Goal: Task Accomplishment & Management: Use online tool/utility

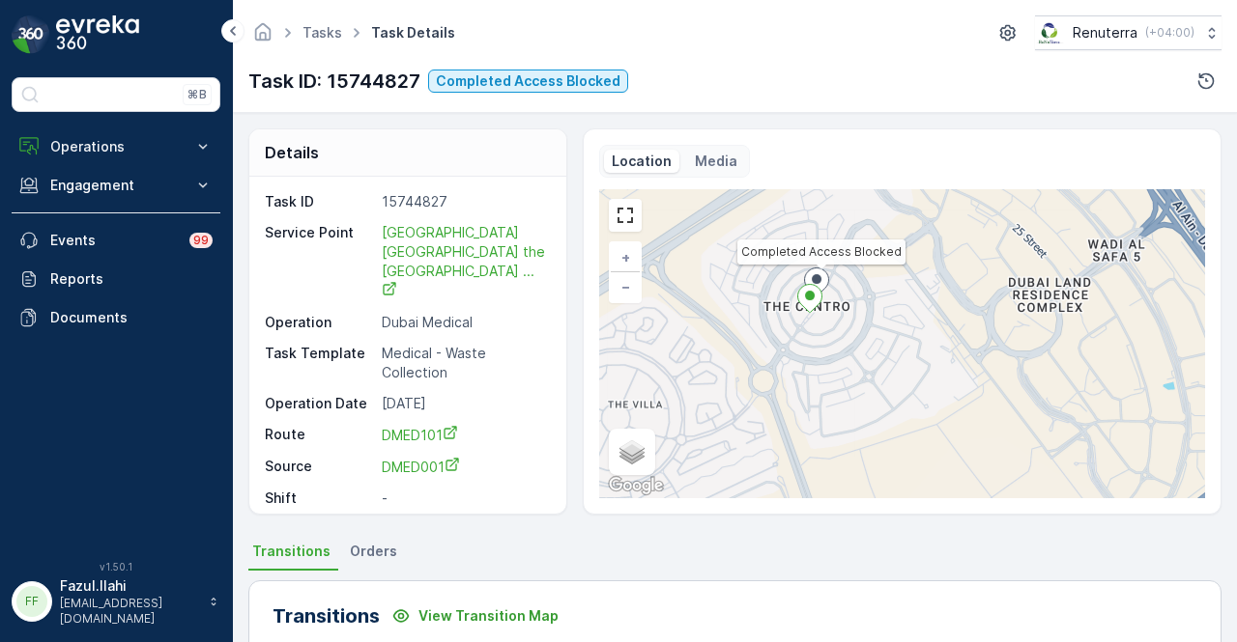
drag, startPoint x: 781, startPoint y: 358, endPoint x: 717, endPoint y: 319, distance: 75.1
click at [717, 319] on div "Completed Access Blocked + − Satellite Roadmap Terrain Hybrid Leaflet Keyboard …" at bounding box center [902, 343] width 606 height 309
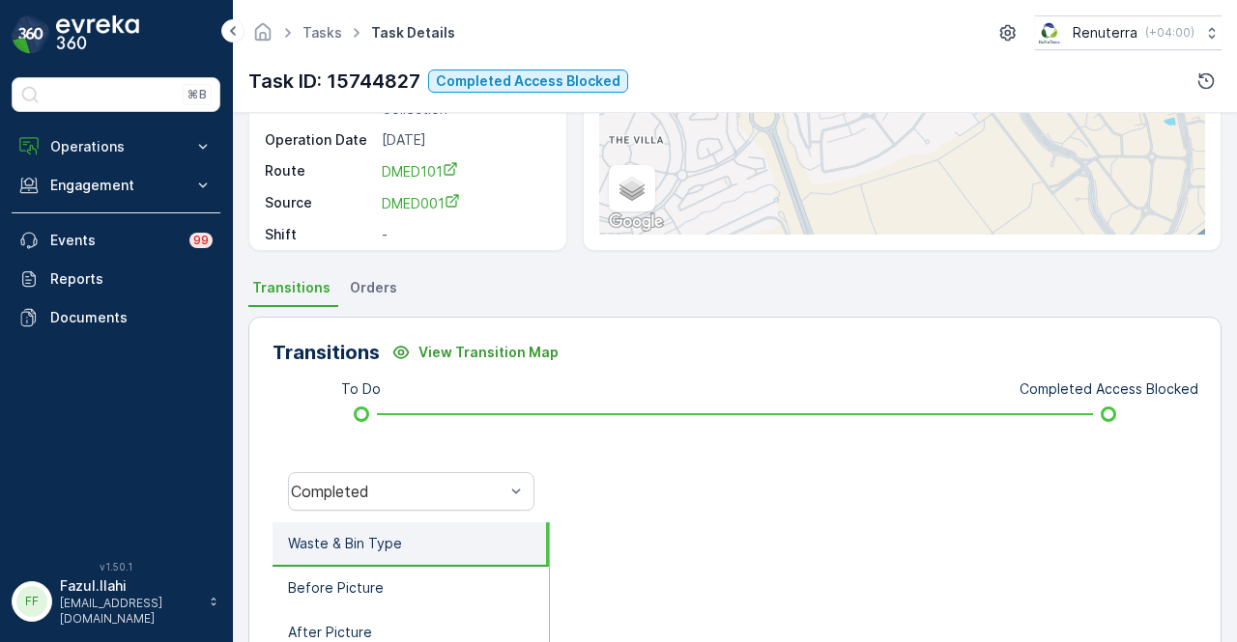
scroll to position [574, 0]
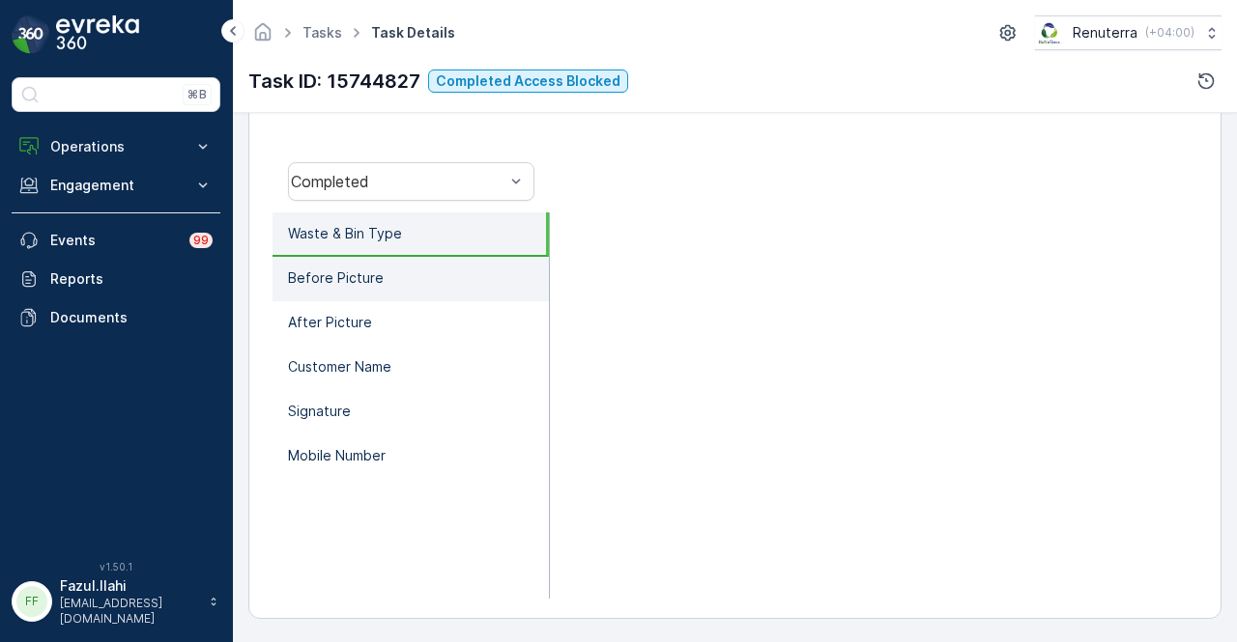
click at [412, 299] on li "Before Picture" at bounding box center [410, 279] width 276 height 44
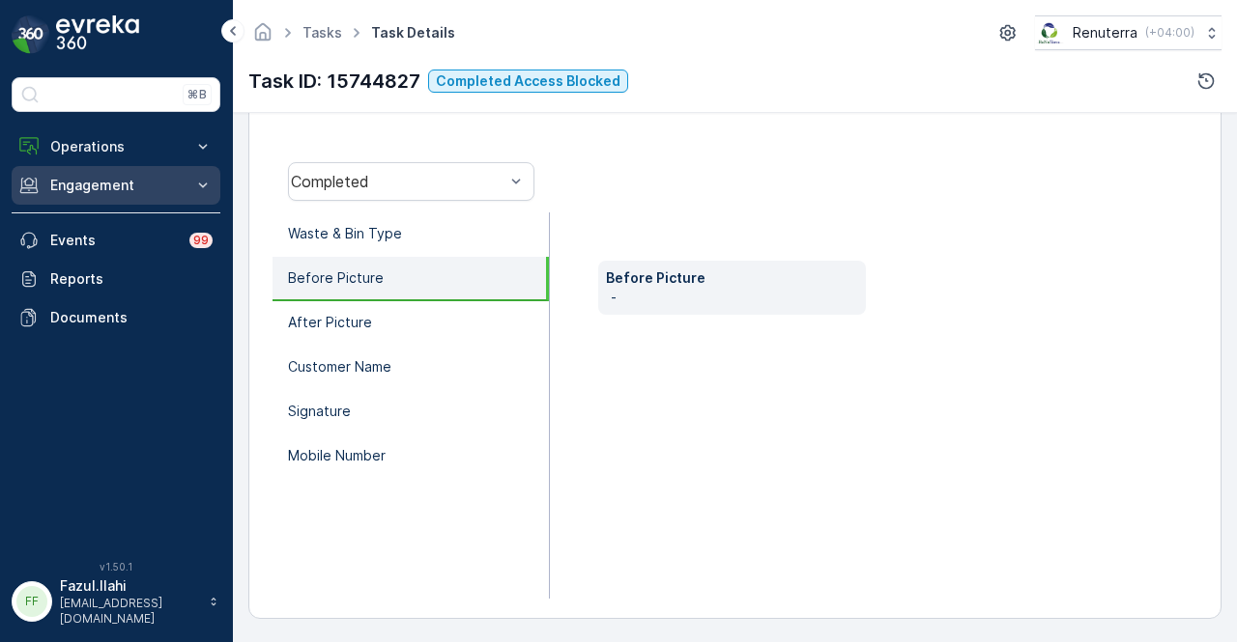
click at [145, 177] on p "Engagement" at bounding box center [115, 185] width 131 height 19
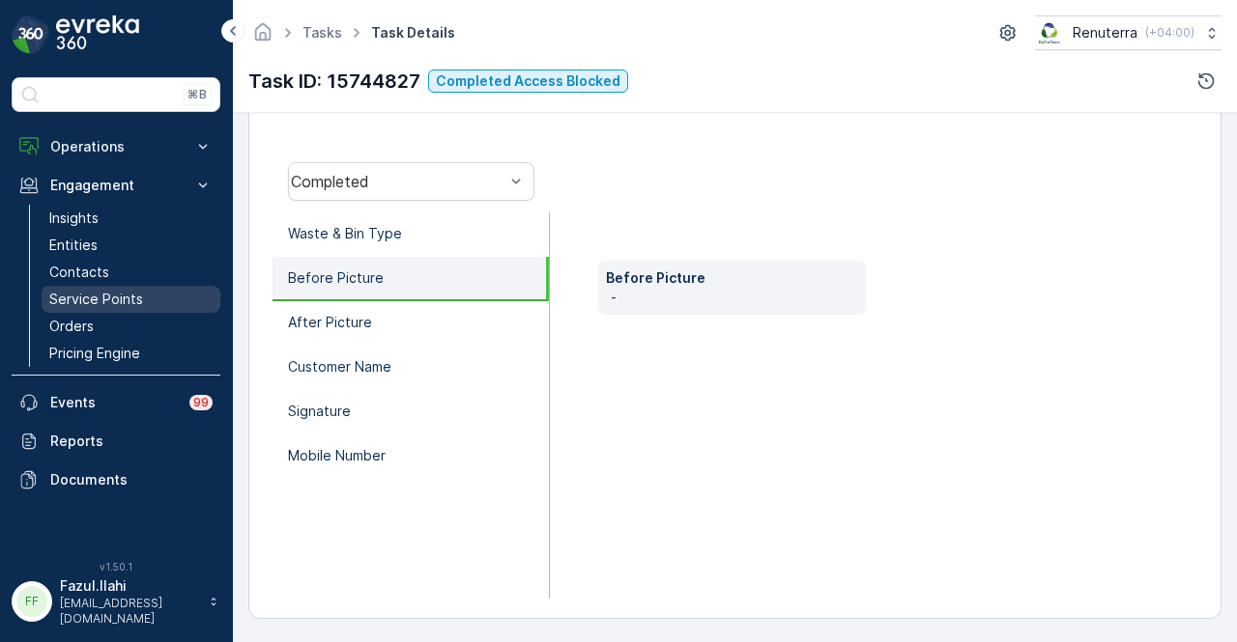
click at [137, 300] on p "Service Points" at bounding box center [96, 299] width 94 height 19
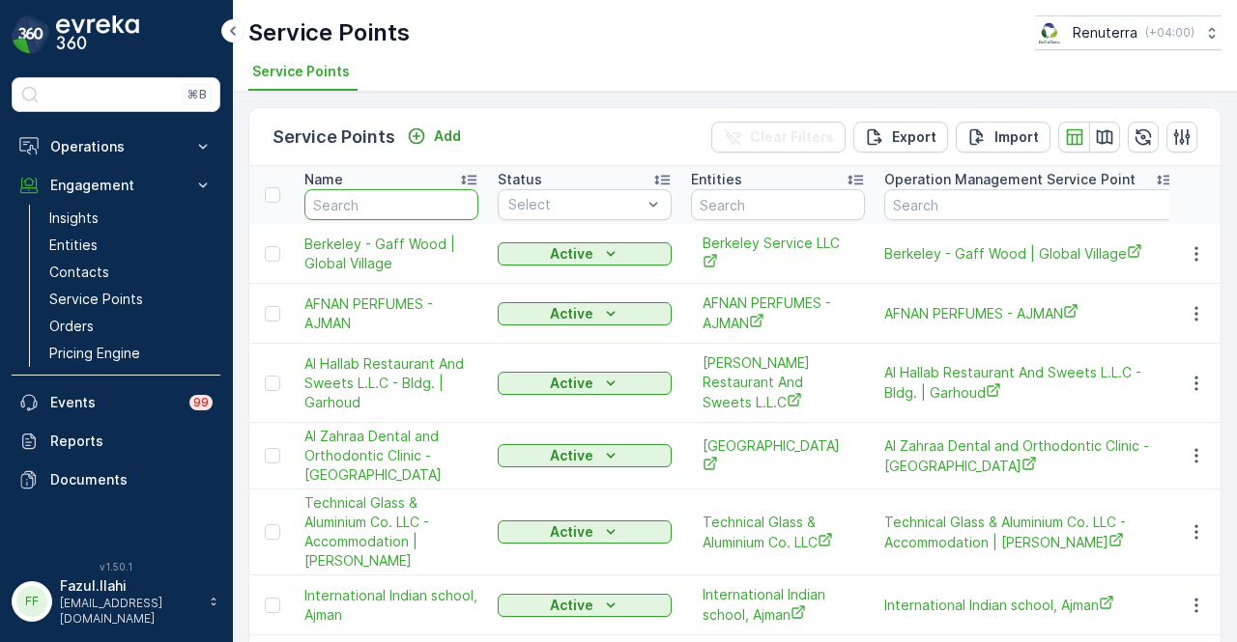
click at [386, 208] on input "text" at bounding box center [391, 204] width 174 height 31
type input "yousuf"
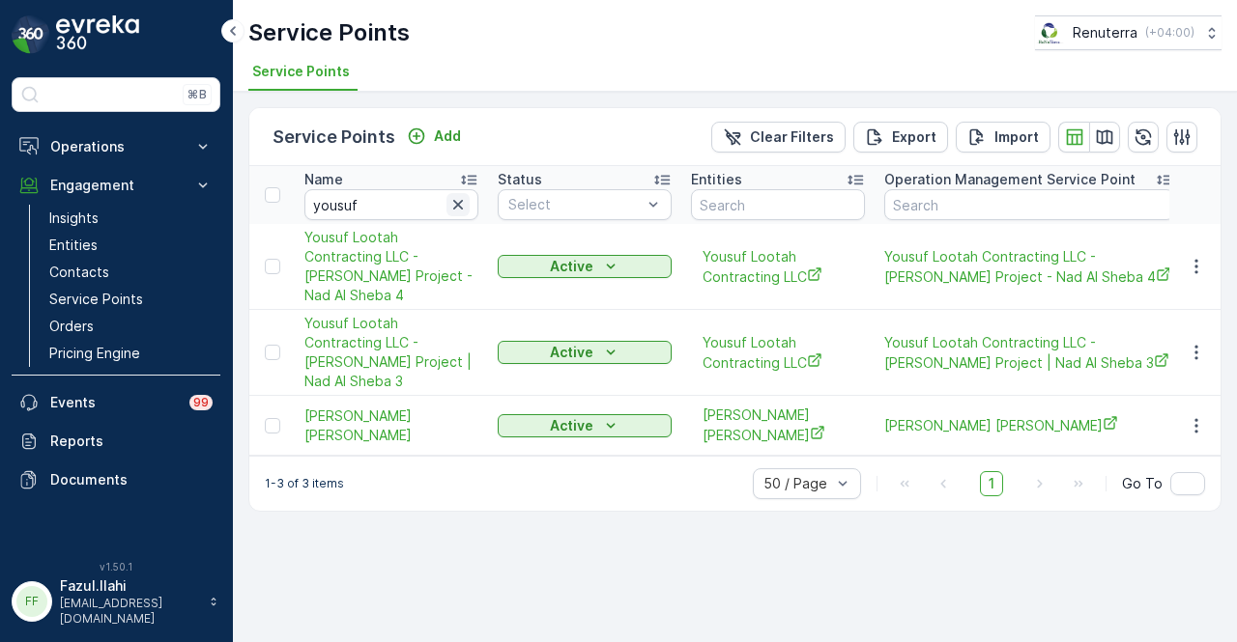
click at [454, 203] on icon "button" at bounding box center [457, 204] width 19 height 19
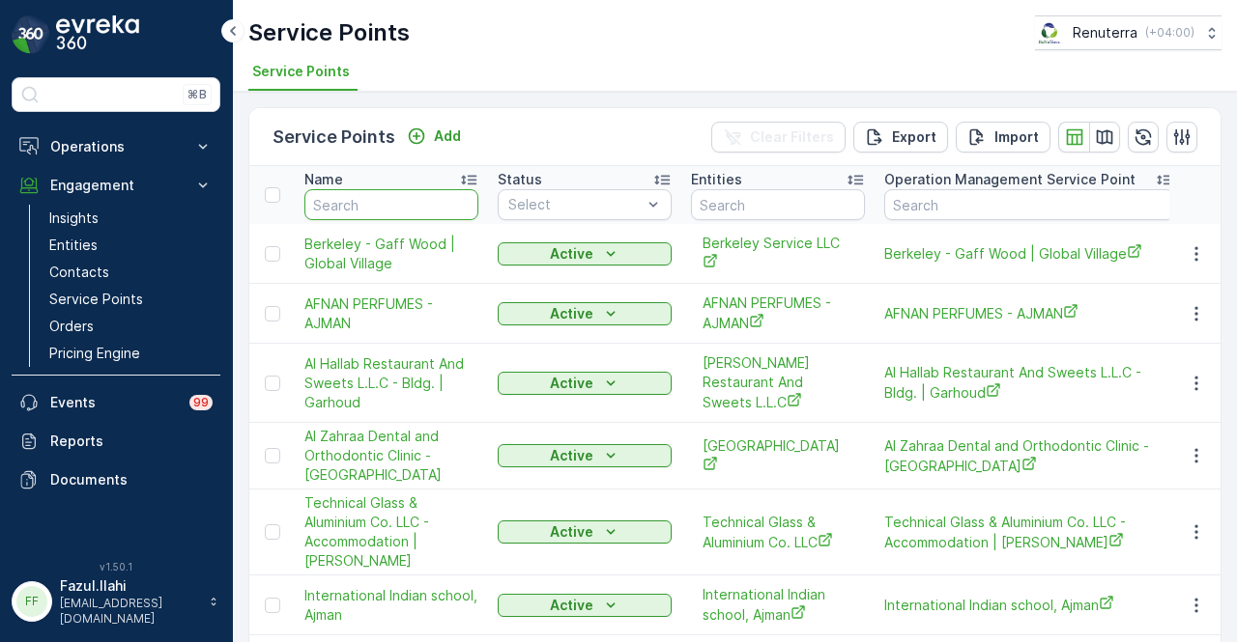
click at [390, 212] on input "text" at bounding box center [391, 204] width 174 height 31
type input "better com"
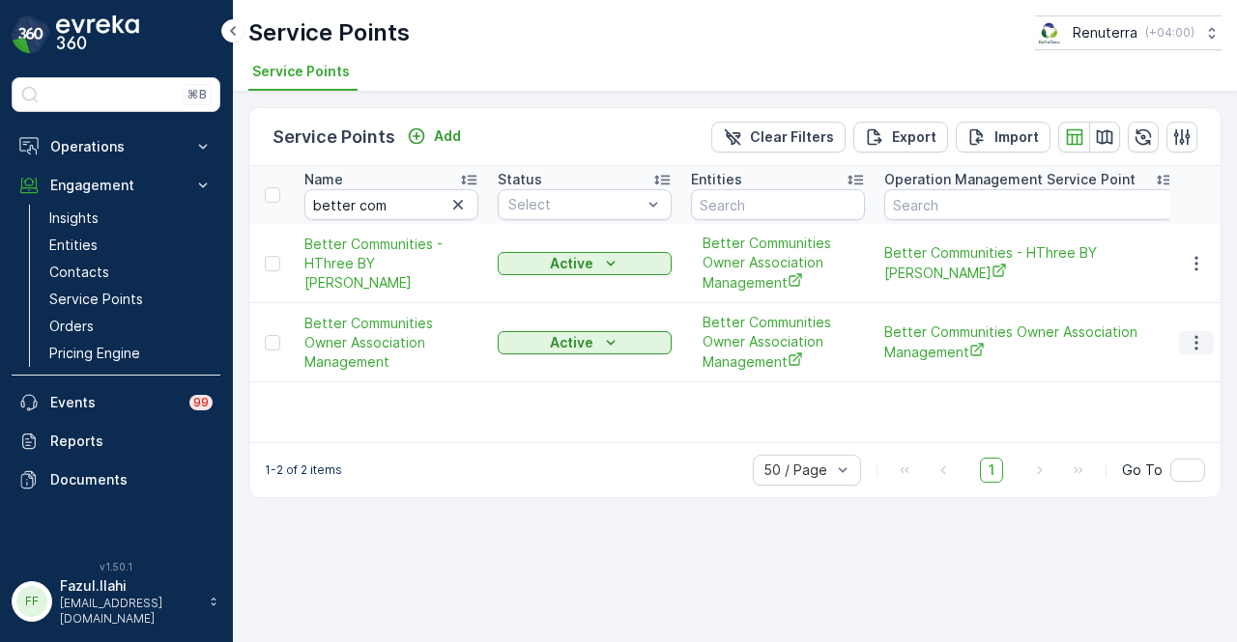
click at [1188, 348] on icon "button" at bounding box center [1195, 342] width 19 height 19
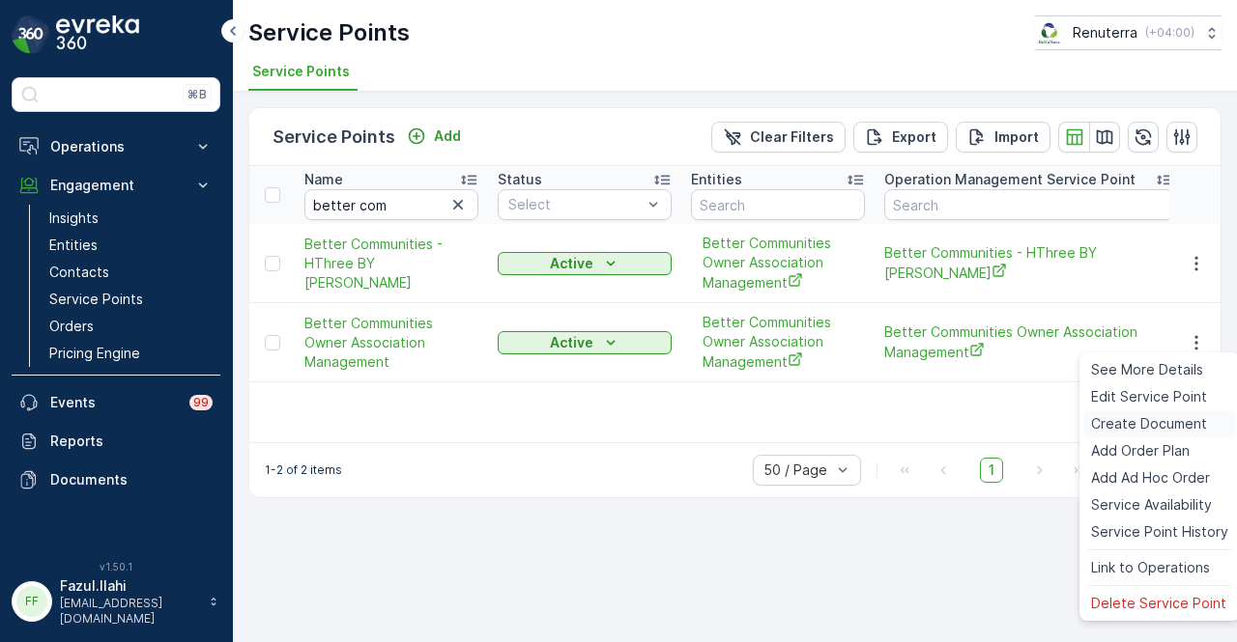
click at [1185, 414] on span "Create Document" at bounding box center [1149, 423] width 116 height 19
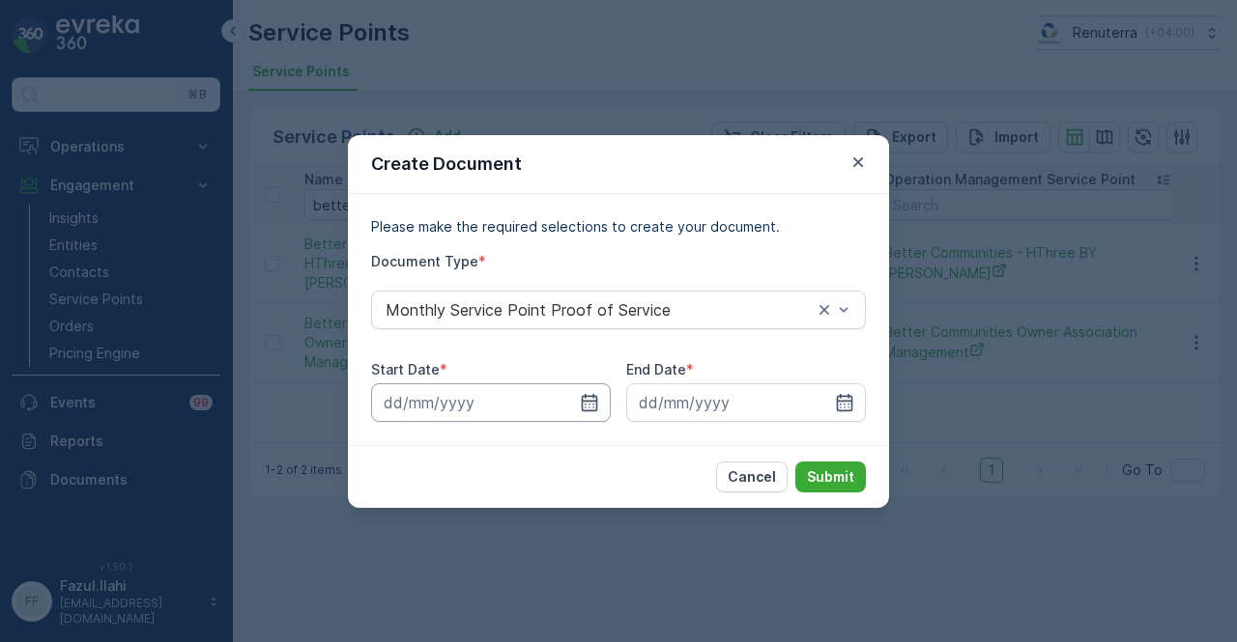
click at [578, 401] on input at bounding box center [491, 403] width 240 height 39
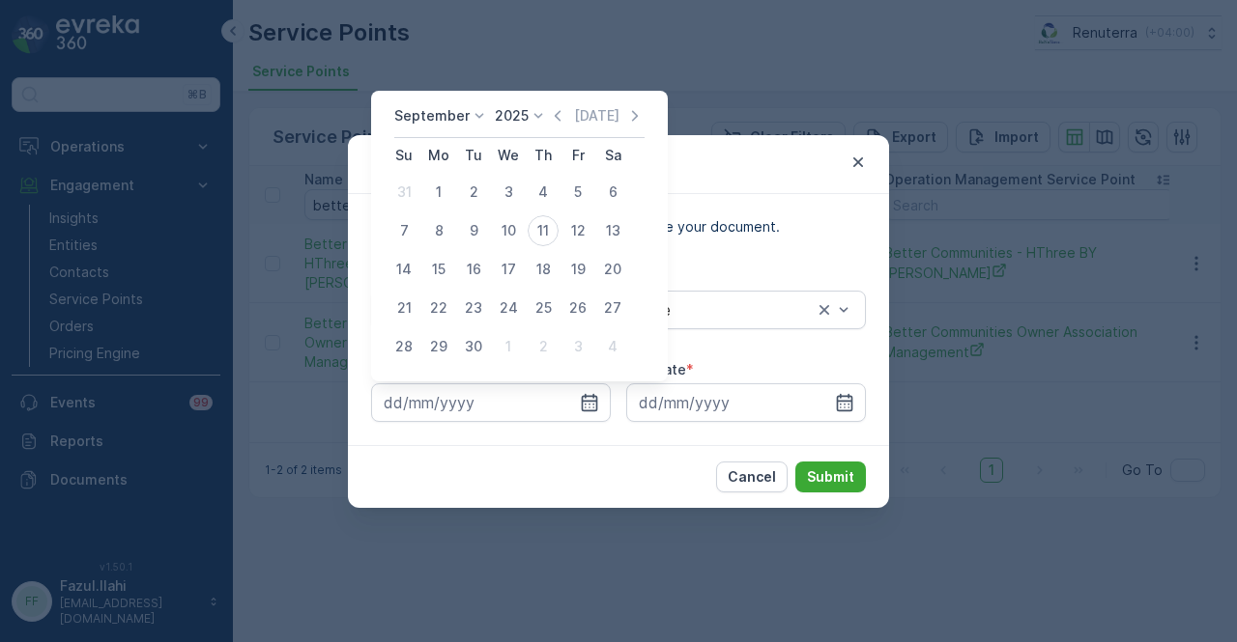
drag, startPoint x: 556, startPoint y: 109, endPoint x: 558, endPoint y: 128, distance: 19.4
click at [556, 110] on icon "button" at bounding box center [557, 115] width 19 height 19
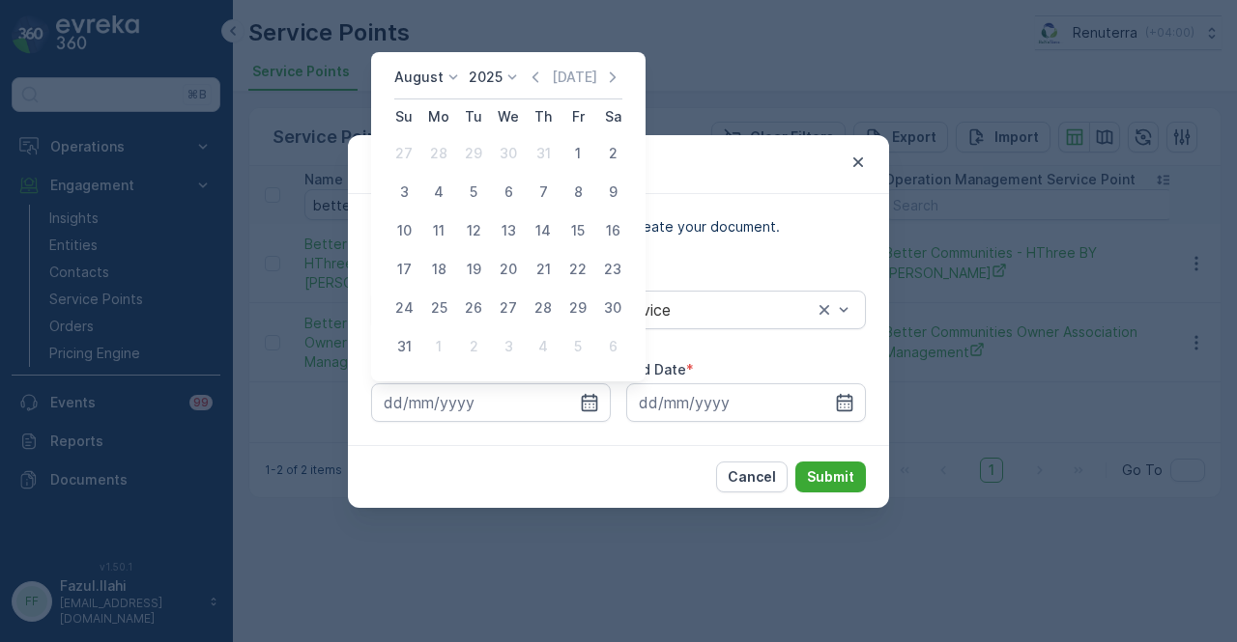
click at [586, 171] on td "1" at bounding box center [577, 153] width 35 height 39
click at [577, 157] on div "1" at bounding box center [577, 153] width 31 height 31
type input "01.08.2025"
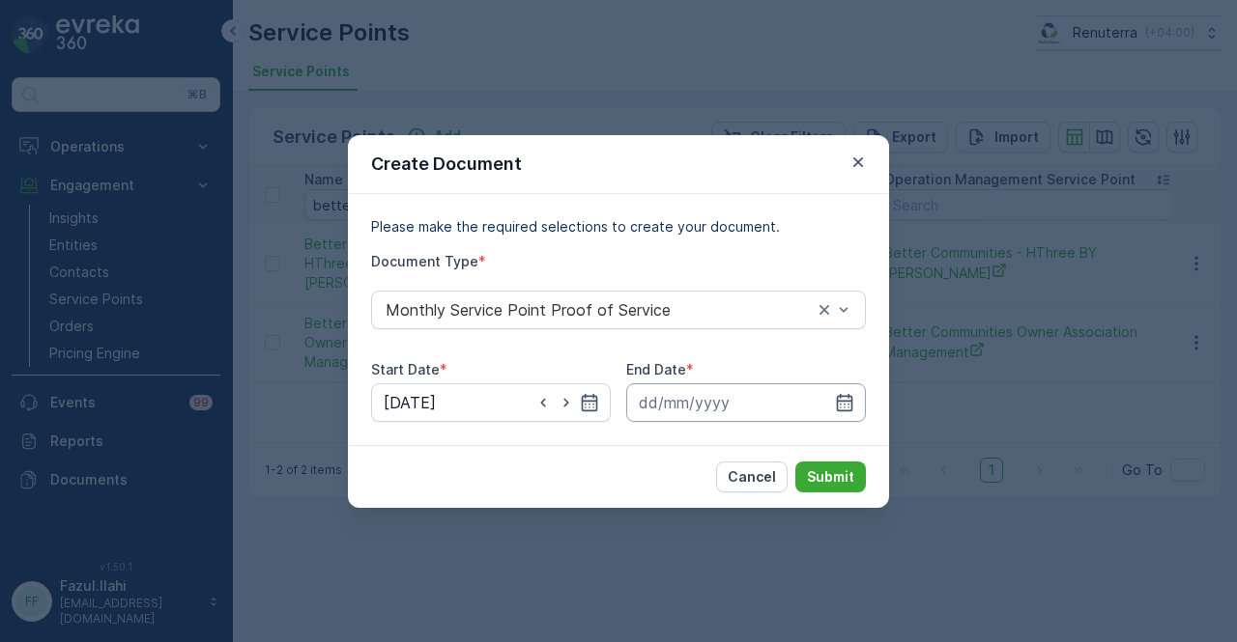
click at [849, 389] on input at bounding box center [746, 403] width 240 height 39
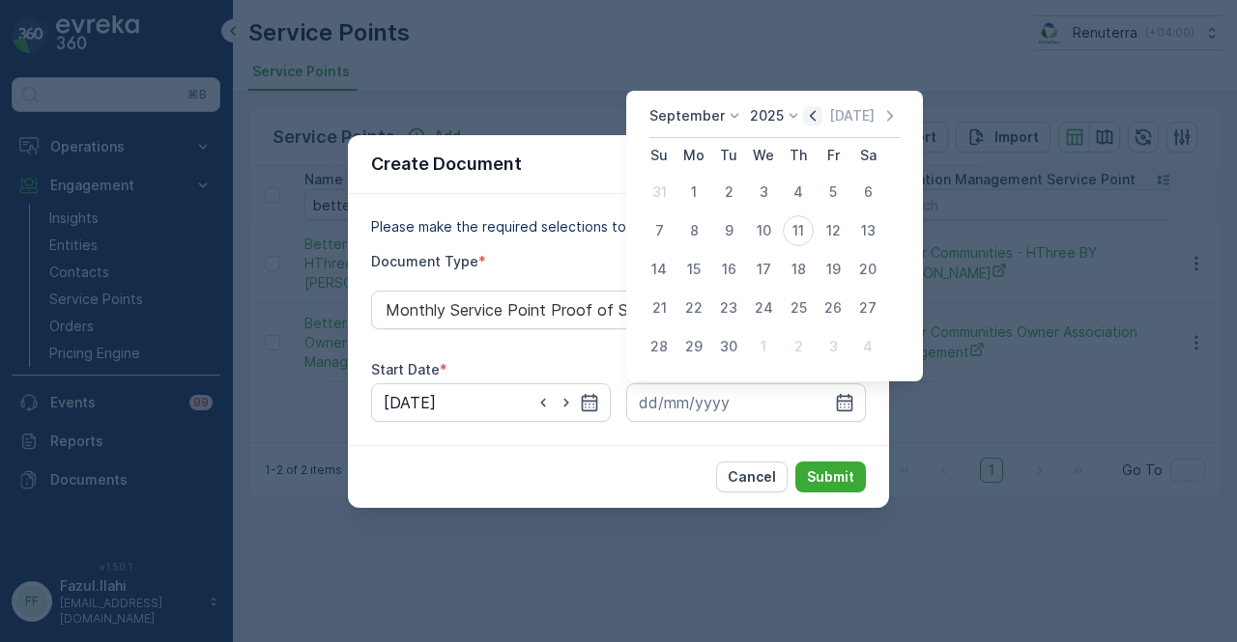
click at [816, 110] on icon "button" at bounding box center [812, 115] width 19 height 19
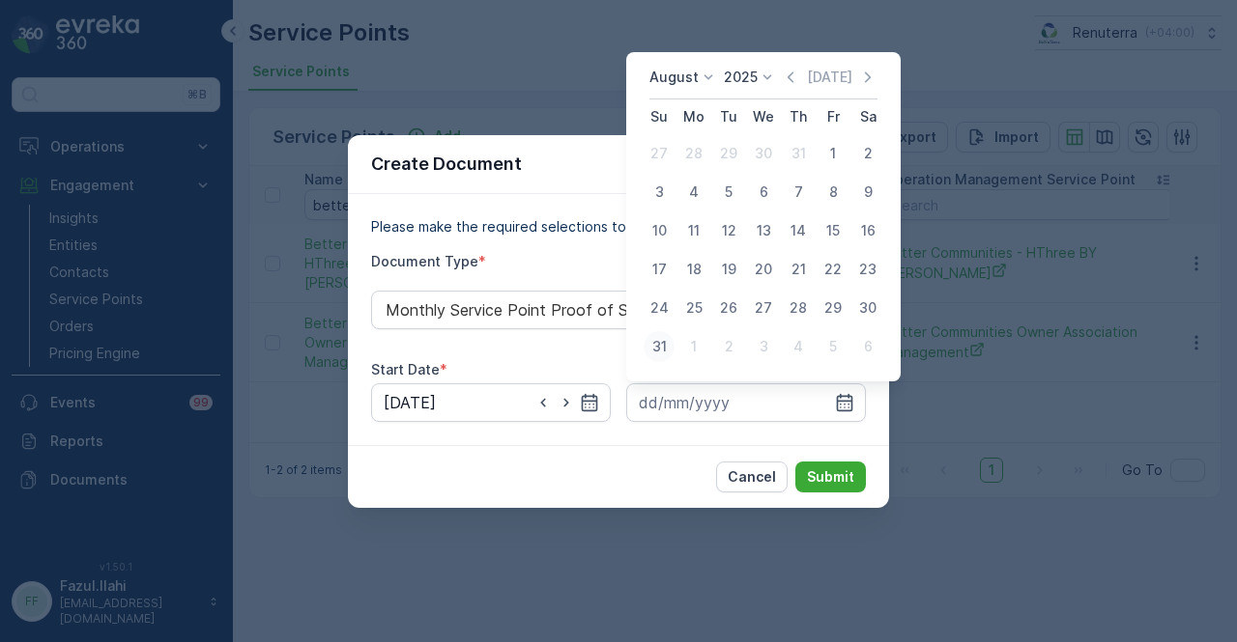
click at [659, 350] on div "31" at bounding box center [658, 346] width 31 height 31
type input "31.08.2025"
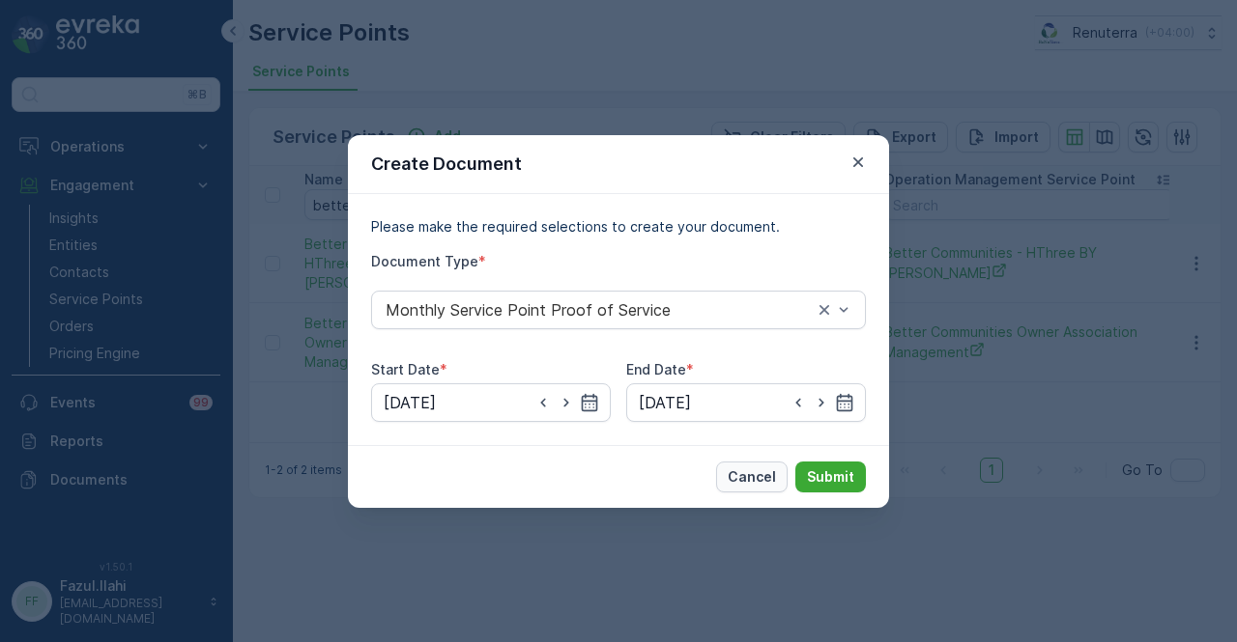
click at [775, 463] on button "Cancel" at bounding box center [751, 477] width 71 height 31
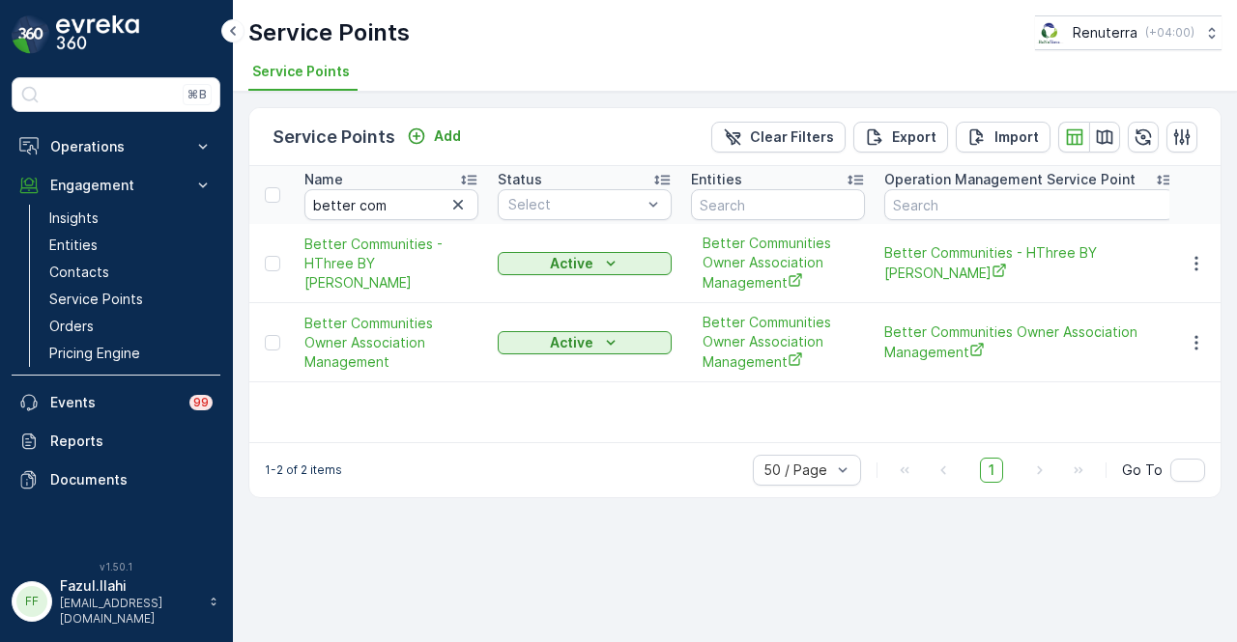
click at [706, 474] on div "1-2 of 2 items 50 / Page 1 Go To" at bounding box center [734, 469] width 971 height 55
click at [1193, 331] on button "button" at bounding box center [1196, 342] width 35 height 23
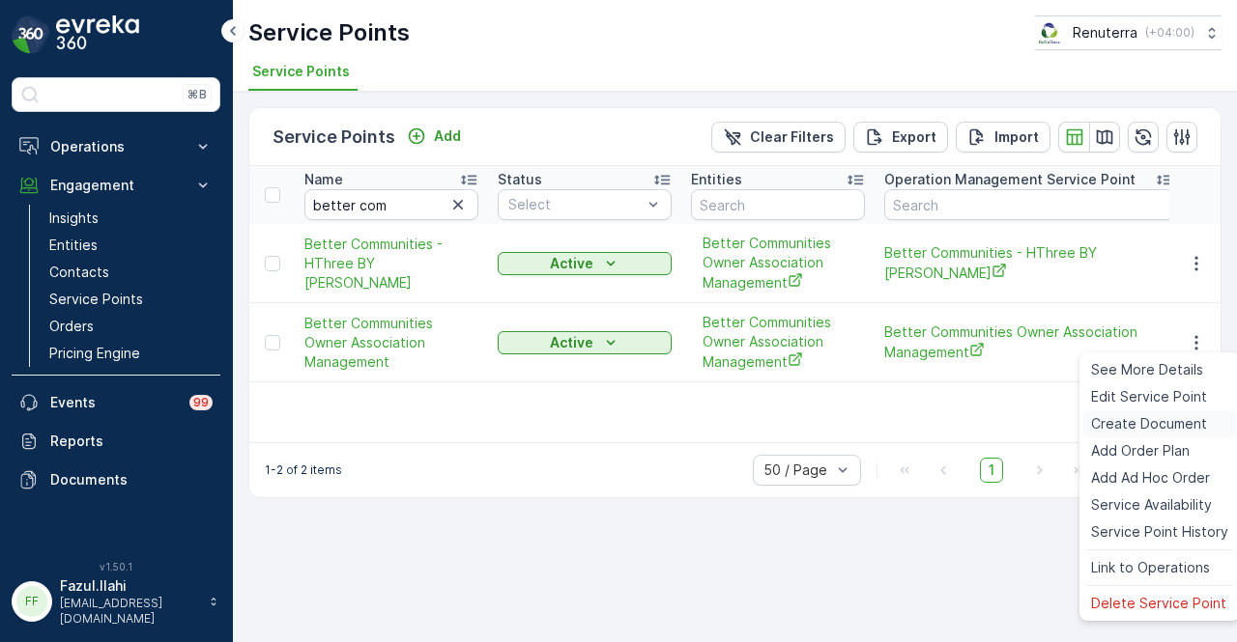
click at [1178, 424] on span "Create Document" at bounding box center [1149, 423] width 116 height 19
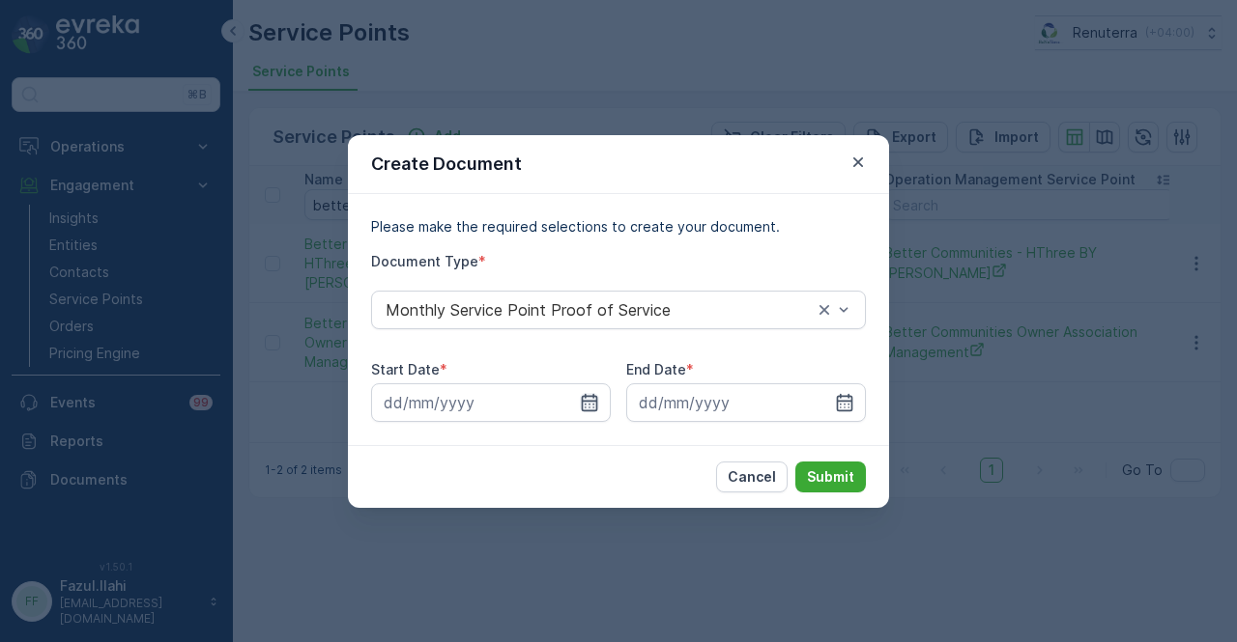
click at [585, 399] on icon "button" at bounding box center [589, 402] width 19 height 19
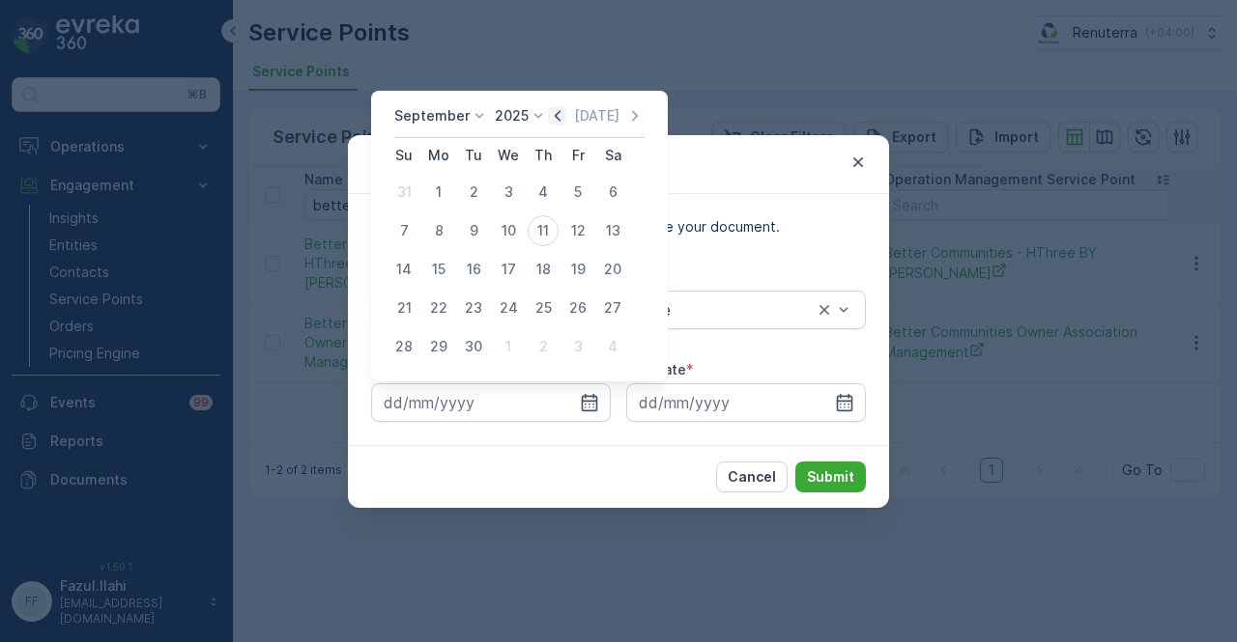
click at [556, 107] on icon "button" at bounding box center [557, 115] width 19 height 19
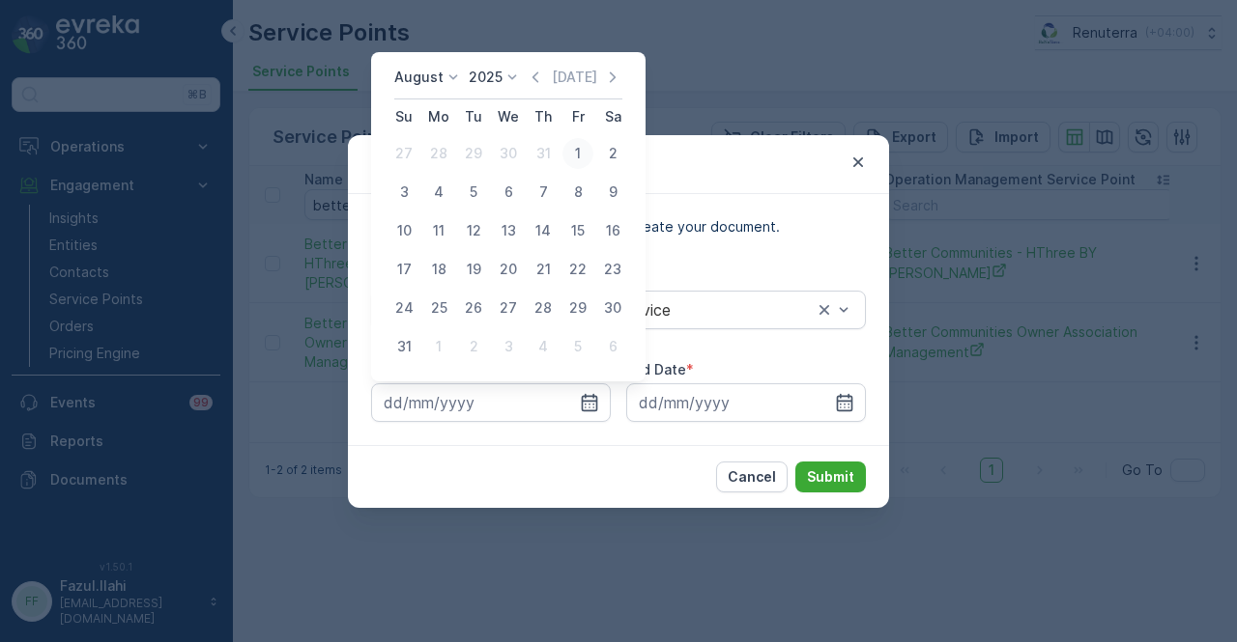
click at [578, 152] on div "1" at bounding box center [577, 153] width 31 height 31
type input "01.08.2025"
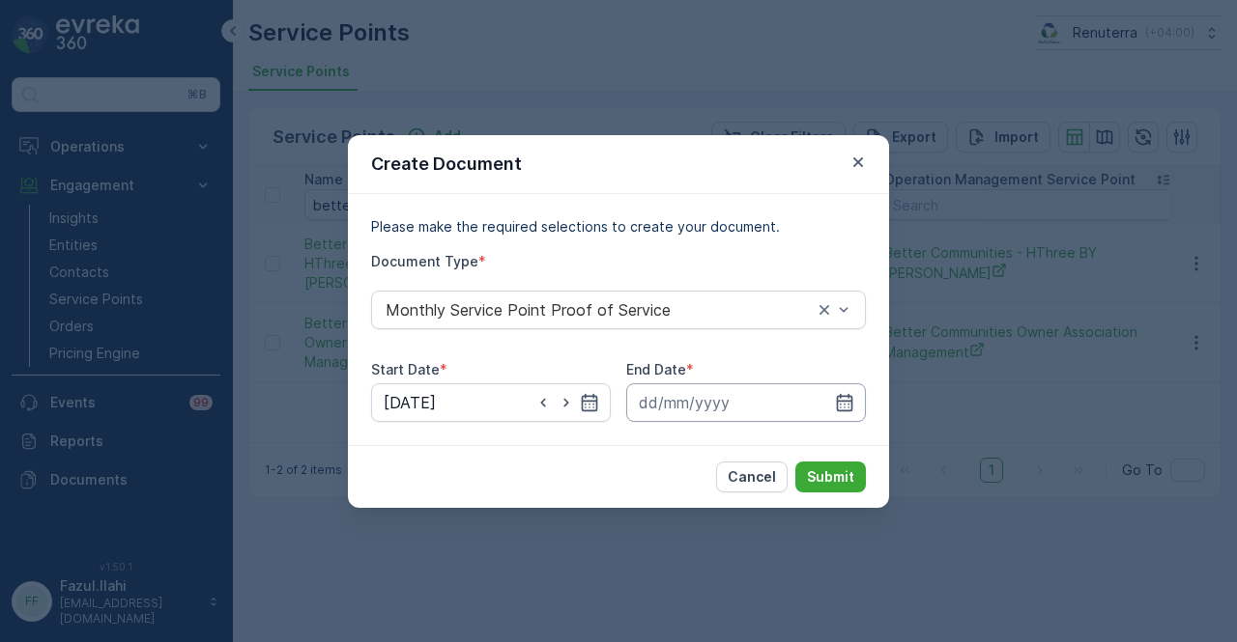
click at [832, 395] on input at bounding box center [746, 403] width 240 height 39
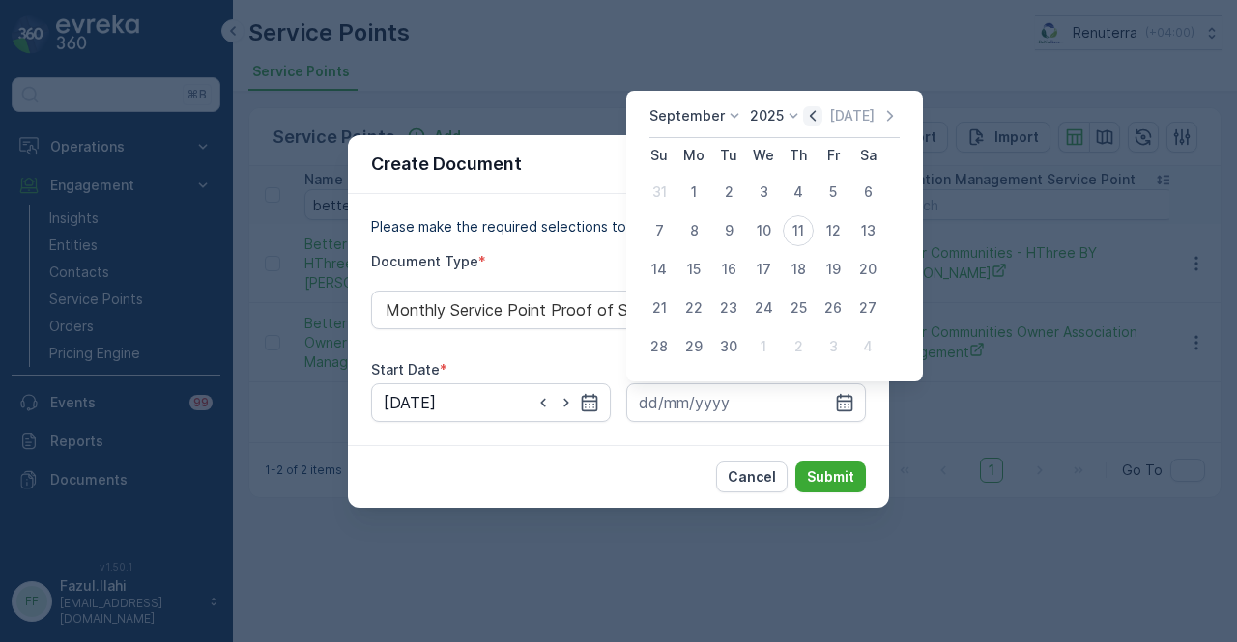
click at [813, 117] on icon "button" at bounding box center [812, 115] width 19 height 19
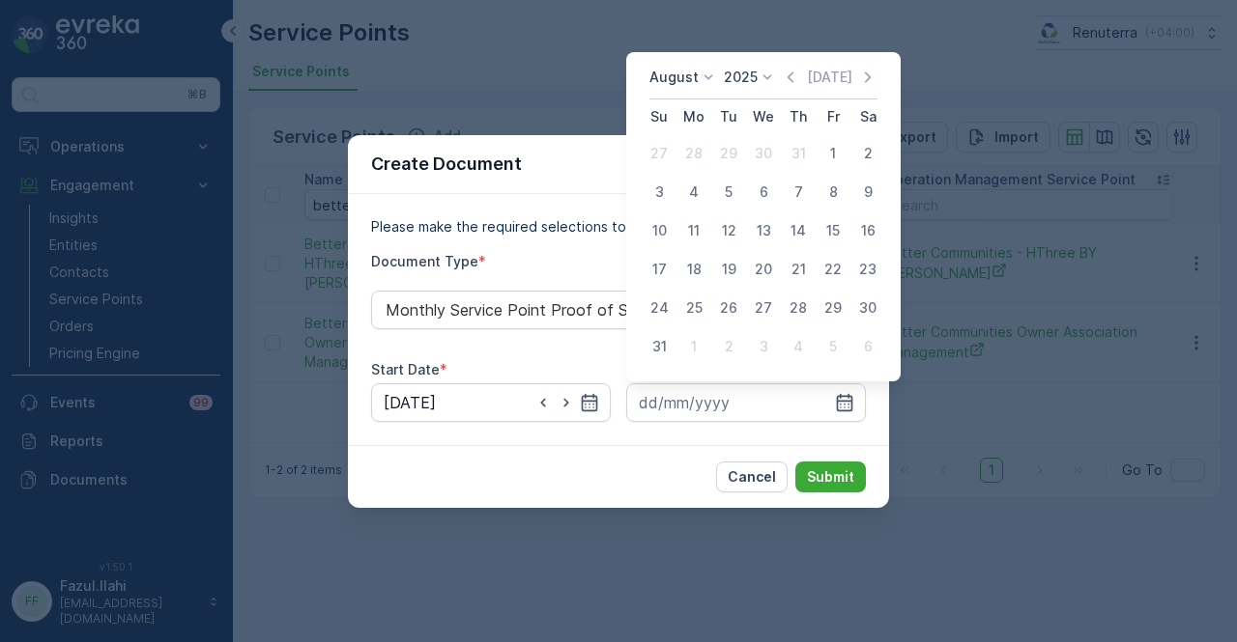
drag, startPoint x: 669, startPoint y: 347, endPoint x: 808, endPoint y: 455, distance: 176.2
click at [669, 348] on div "31" at bounding box center [658, 346] width 31 height 31
type input "31.08.2025"
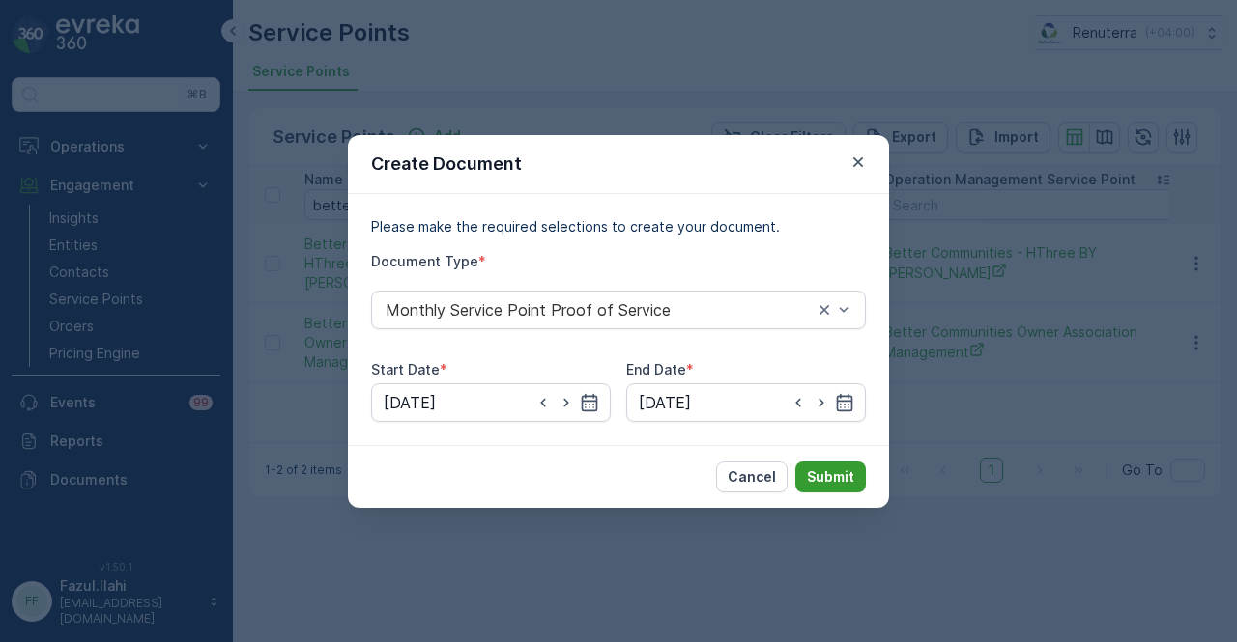
click at [817, 474] on p "Submit" at bounding box center [830, 477] width 47 height 19
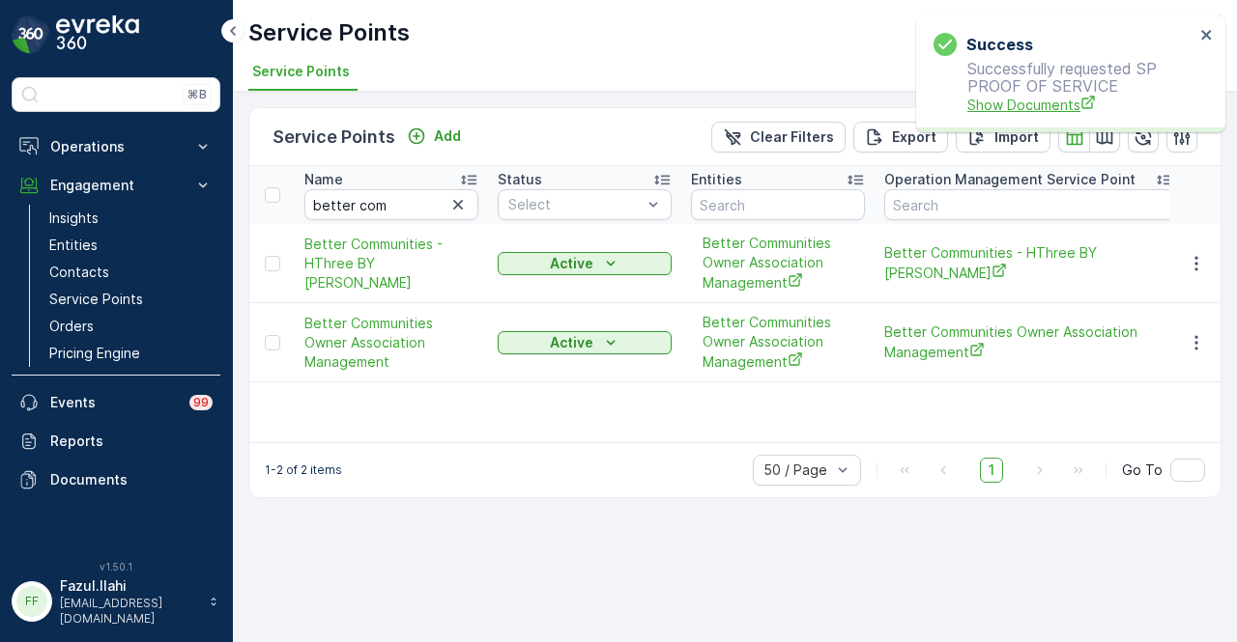
click at [1025, 103] on span "Show Documents" at bounding box center [1080, 105] width 227 height 20
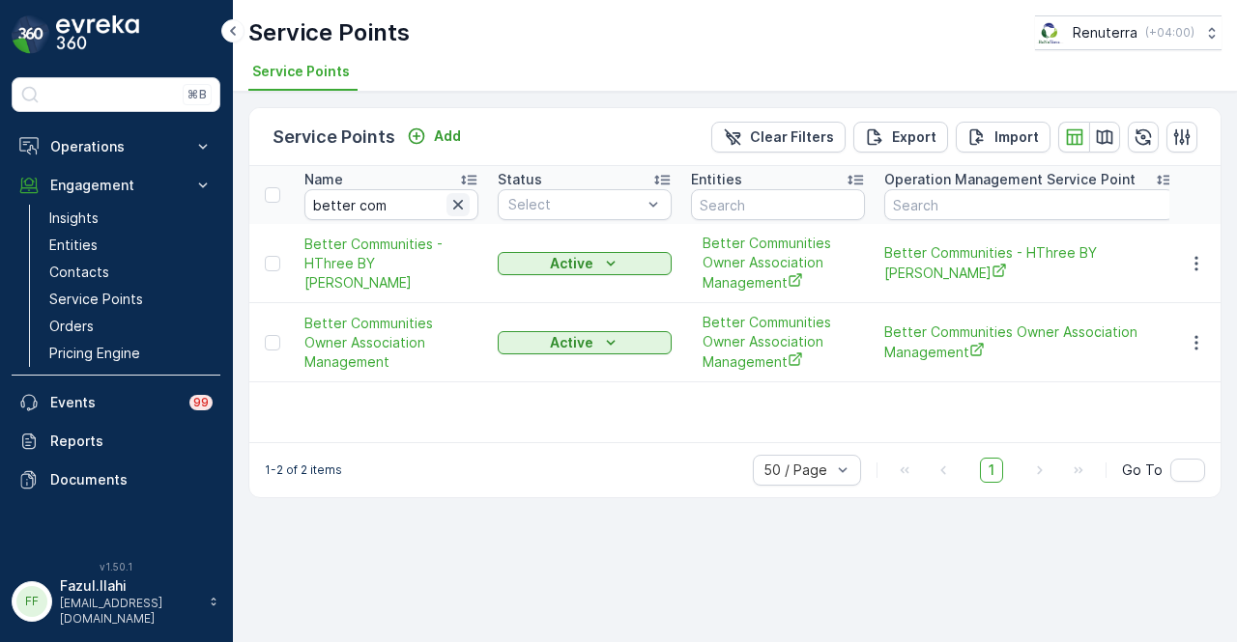
click at [464, 204] on icon "button" at bounding box center [457, 204] width 19 height 19
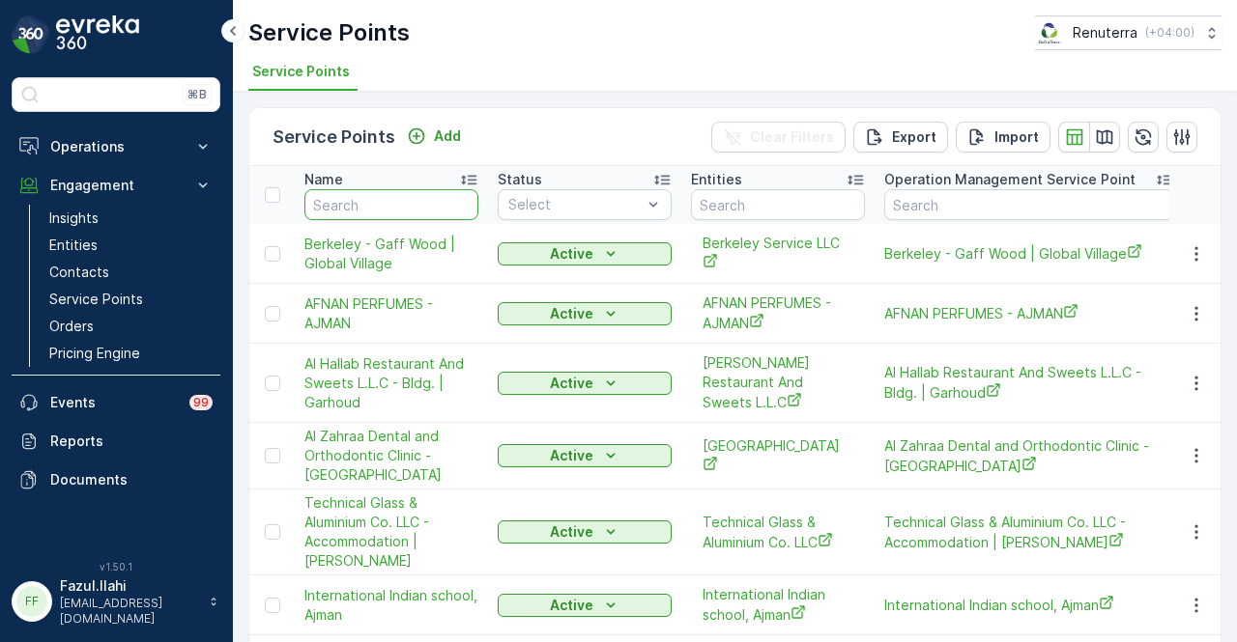
click at [386, 201] on input "text" at bounding box center [391, 204] width 174 height 31
type input "seven emirates"
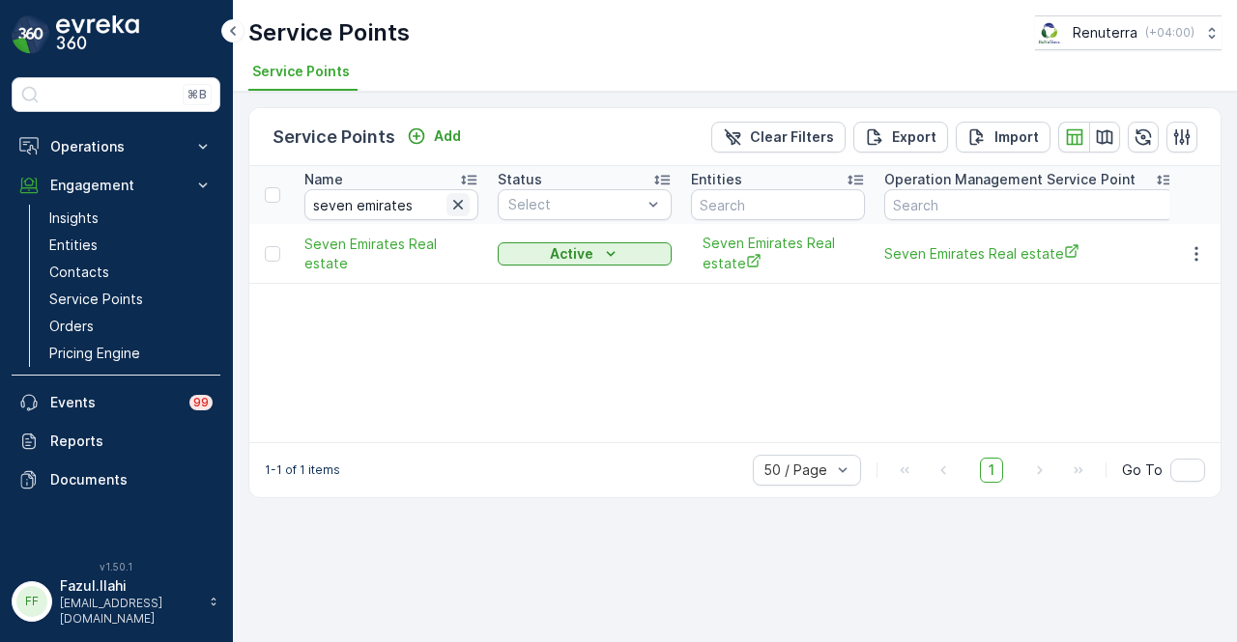
click at [459, 201] on icon "button" at bounding box center [458, 205] width 10 height 10
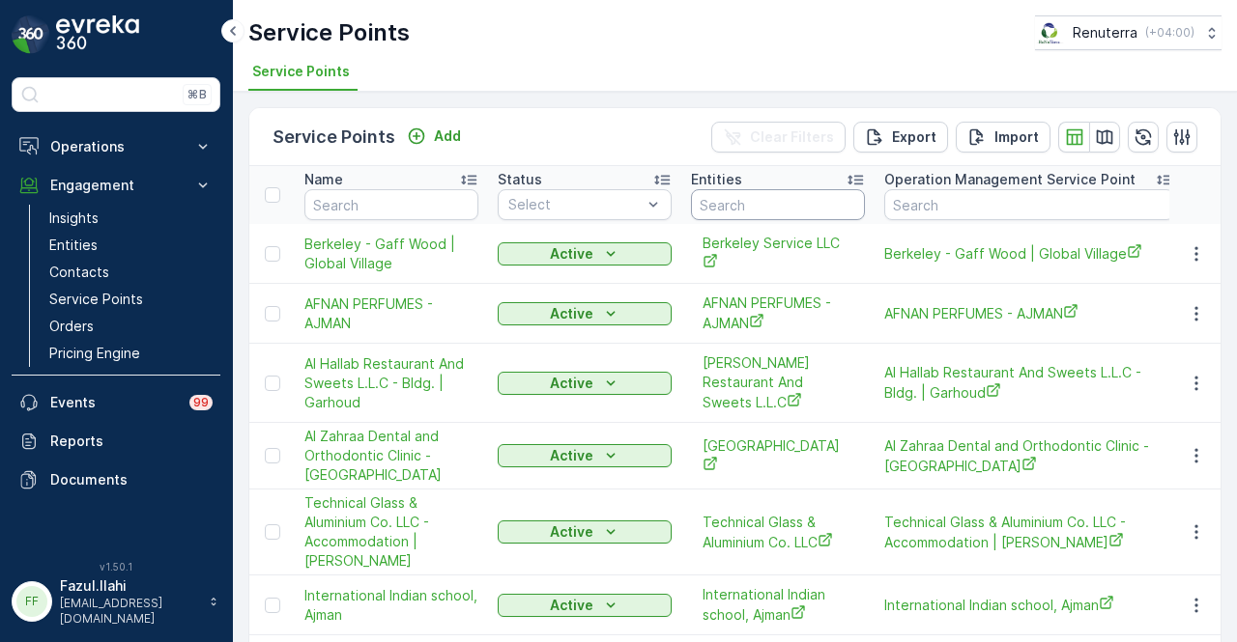
click at [796, 204] on input "text" at bounding box center [778, 204] width 174 height 31
click at [407, 205] on input "text" at bounding box center [391, 204] width 174 height 31
type input "seven em"
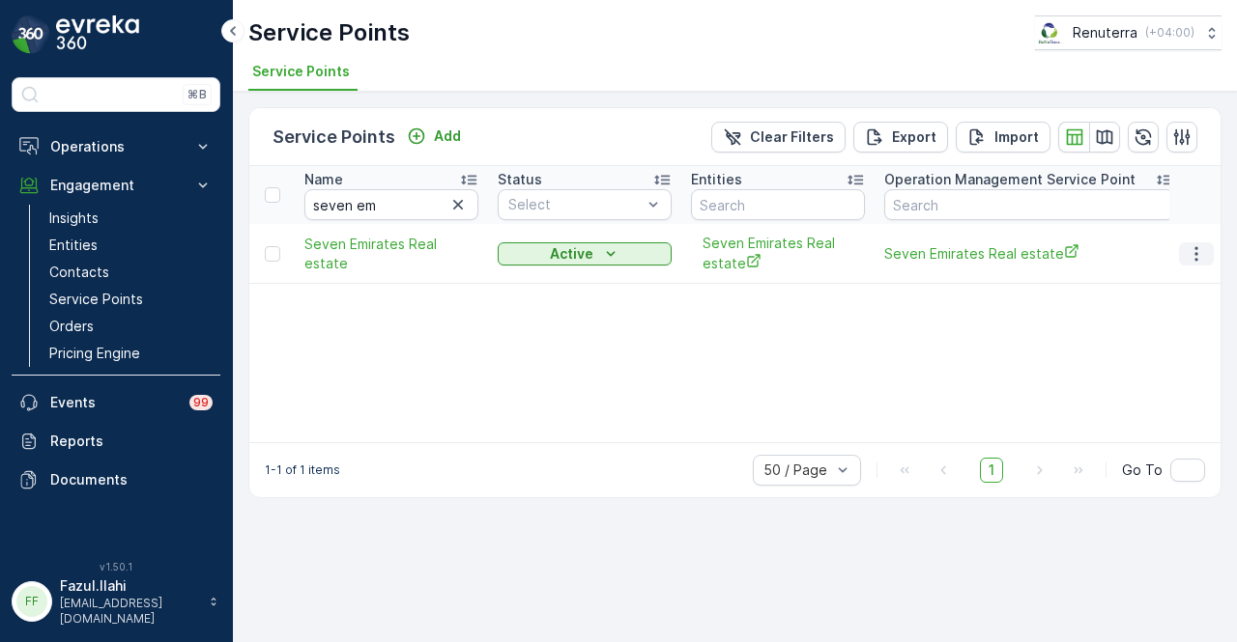
click at [1196, 254] on icon "button" at bounding box center [1195, 253] width 19 height 19
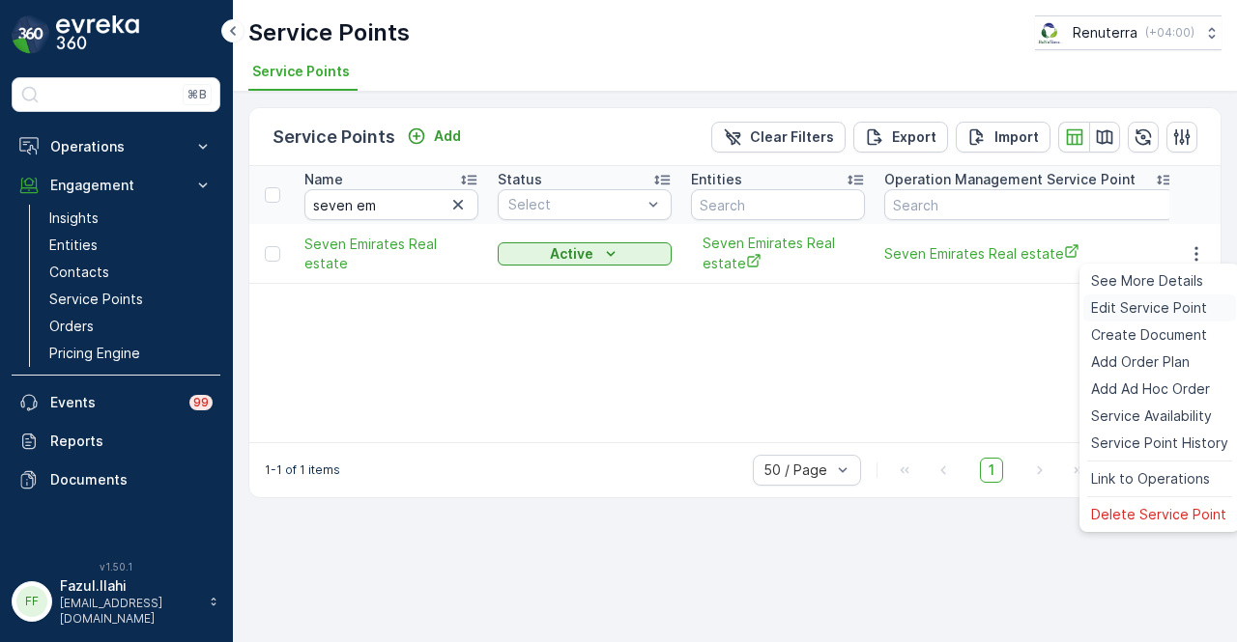
click at [1172, 320] on div "Edit Service Point" at bounding box center [1159, 308] width 153 height 27
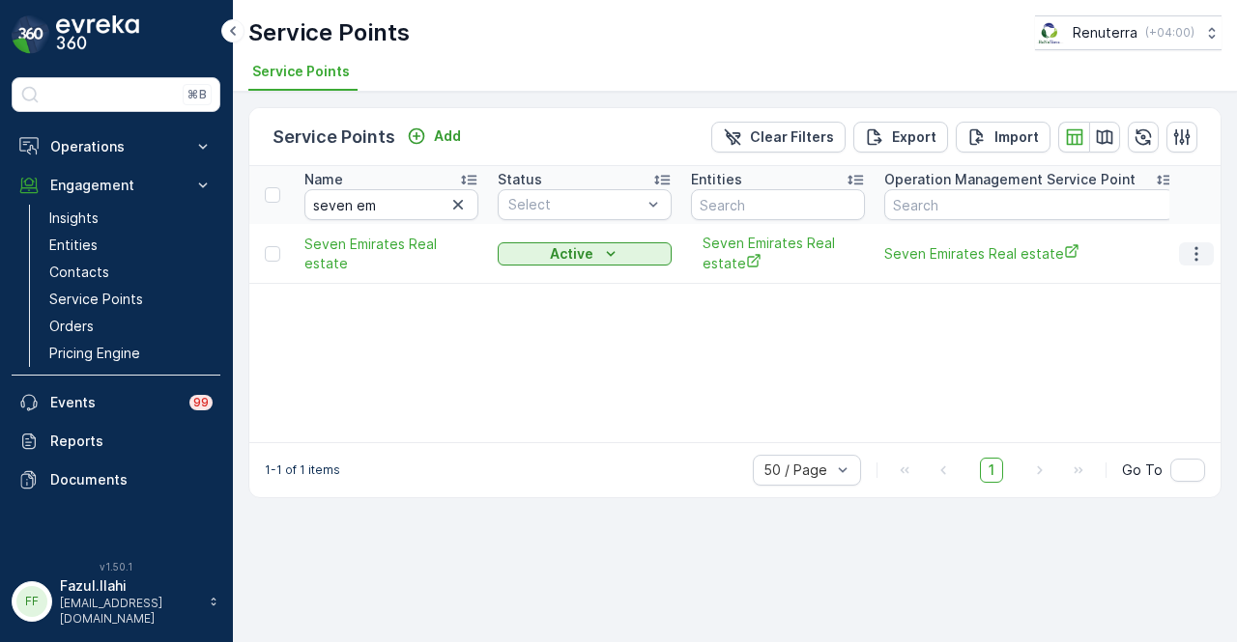
drag, startPoint x: 1192, startPoint y: 249, endPoint x: 1190, endPoint y: 263, distance: 13.7
click at [1192, 249] on icon "button" at bounding box center [1195, 253] width 19 height 19
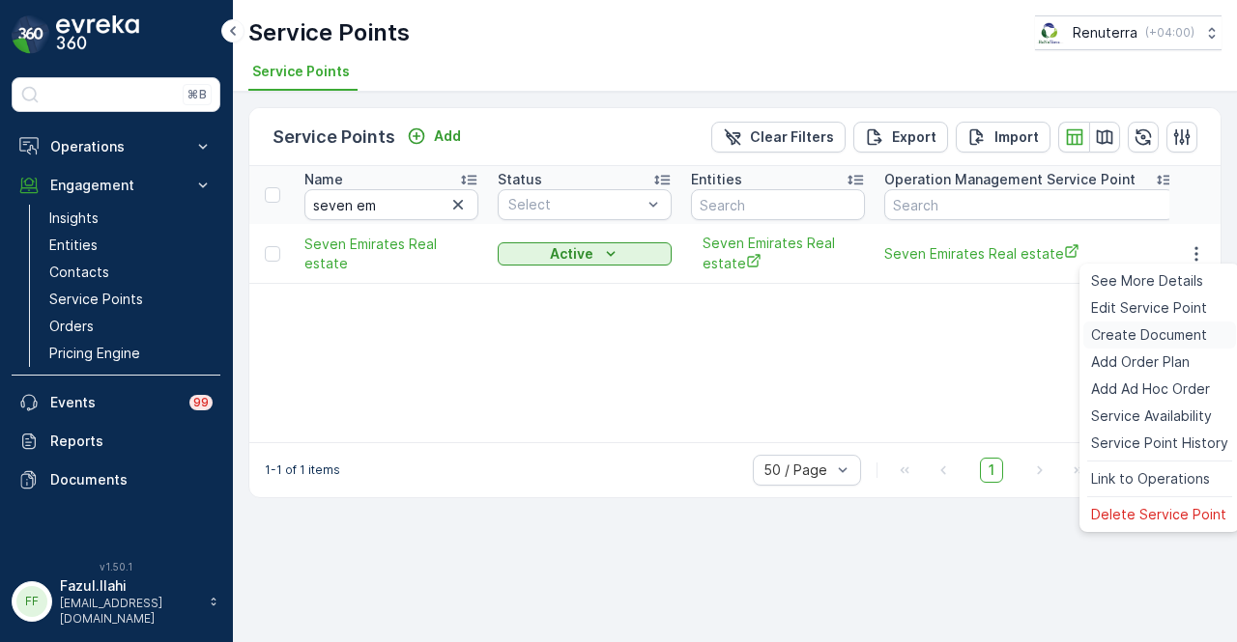
click at [1181, 337] on span "Create Document" at bounding box center [1149, 335] width 116 height 19
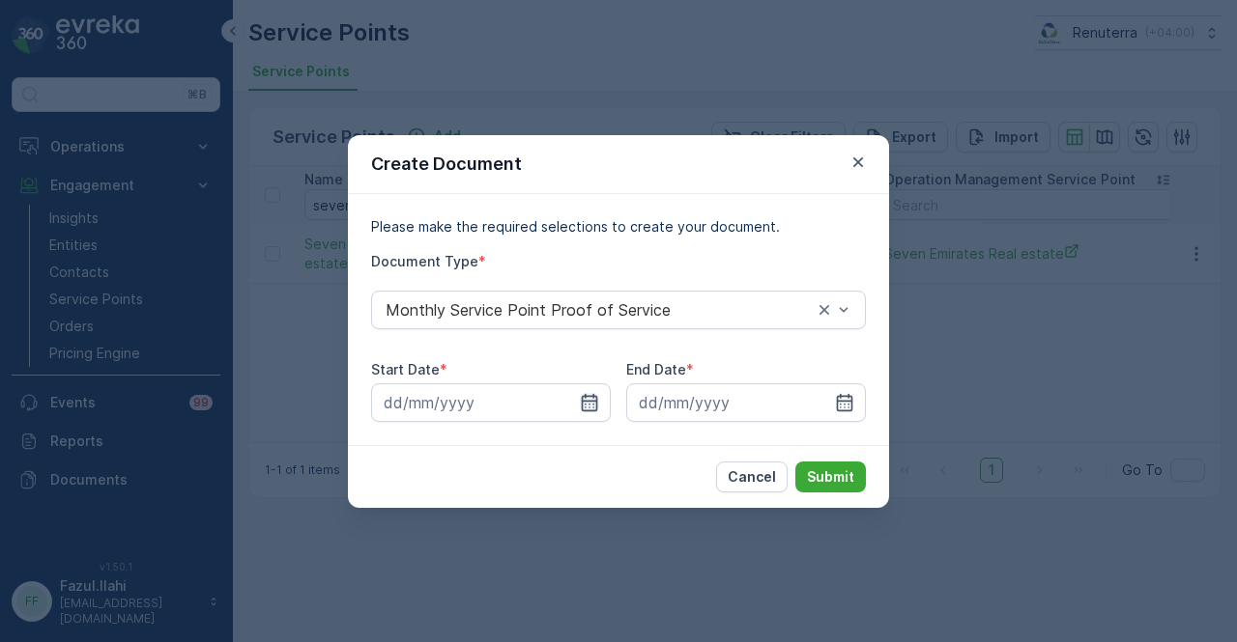
click at [591, 410] on icon "button" at bounding box center [590, 401] width 16 height 17
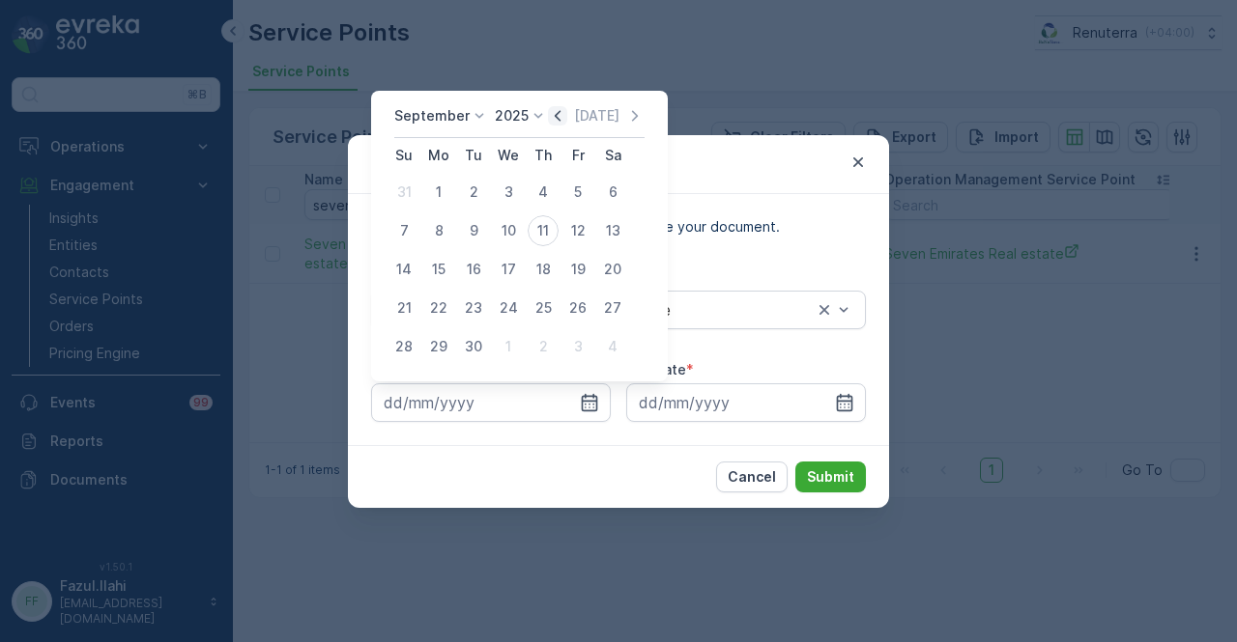
click at [554, 107] on icon "button" at bounding box center [557, 115] width 19 height 19
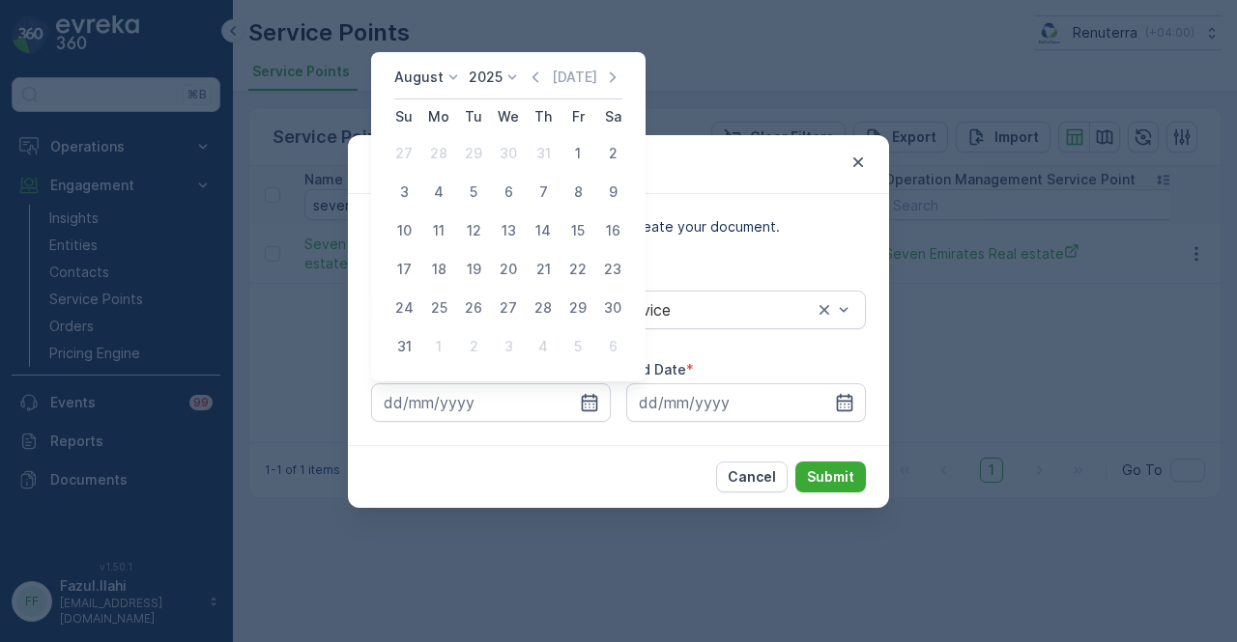
drag, startPoint x: 580, startPoint y: 146, endPoint x: 585, endPoint y: 157, distance: 12.6
click at [580, 148] on div "1" at bounding box center [577, 153] width 31 height 31
type input "01.08.2025"
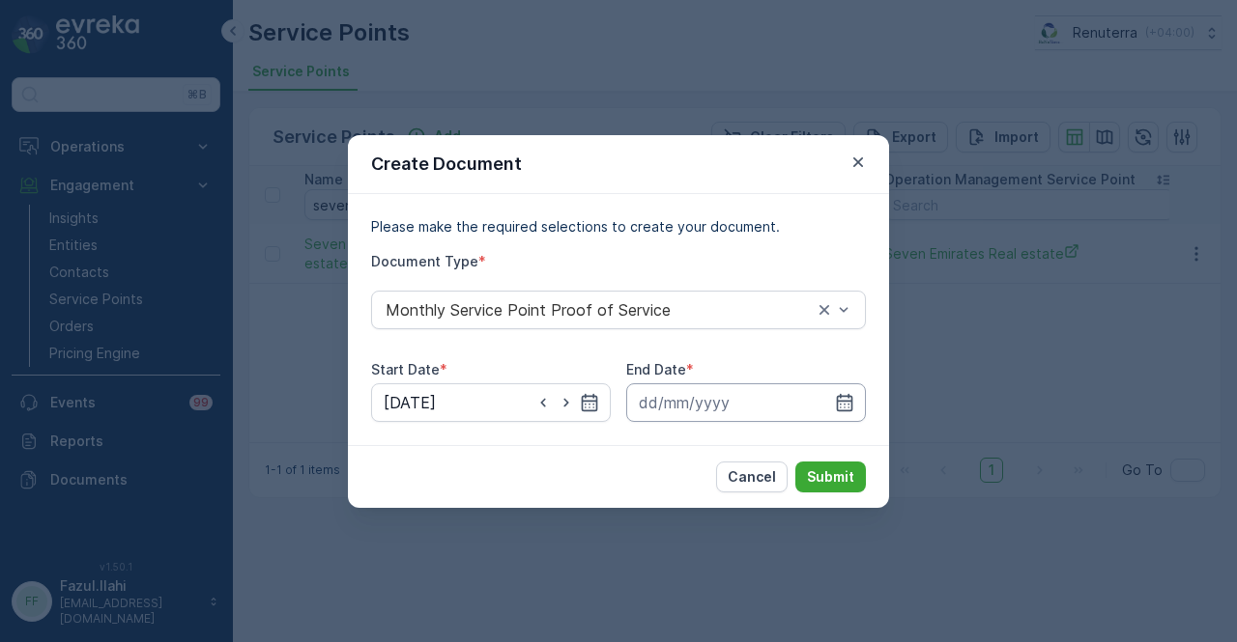
click at [860, 409] on input at bounding box center [746, 403] width 240 height 39
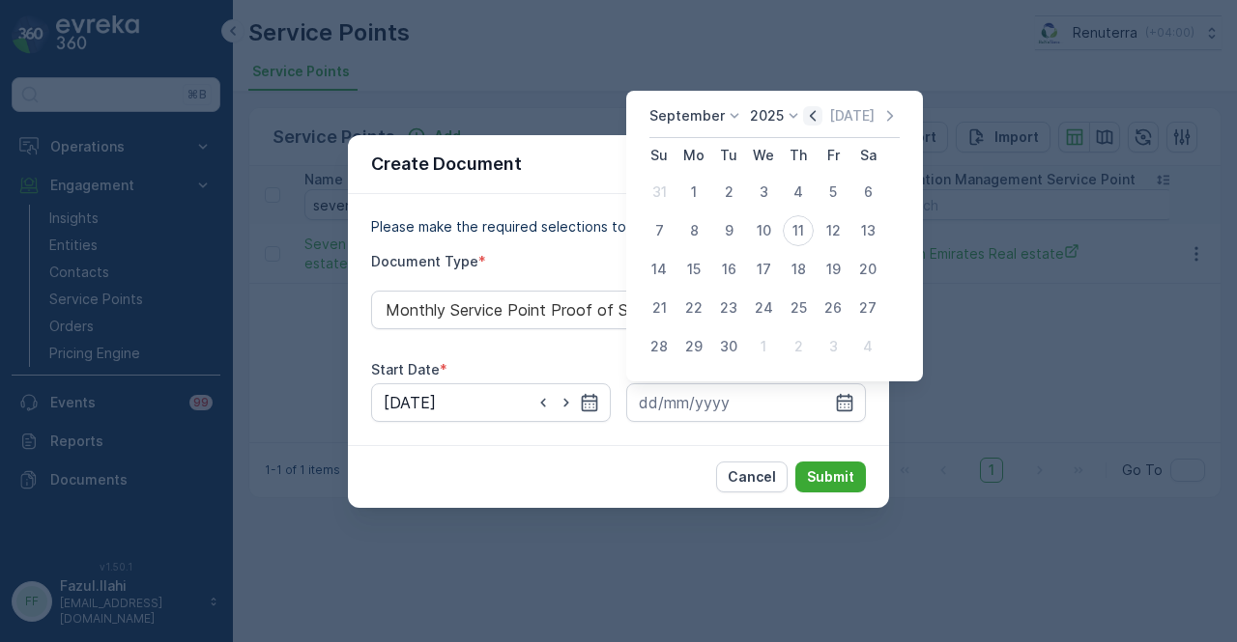
click at [810, 113] on icon "button" at bounding box center [813, 115] width 6 height 11
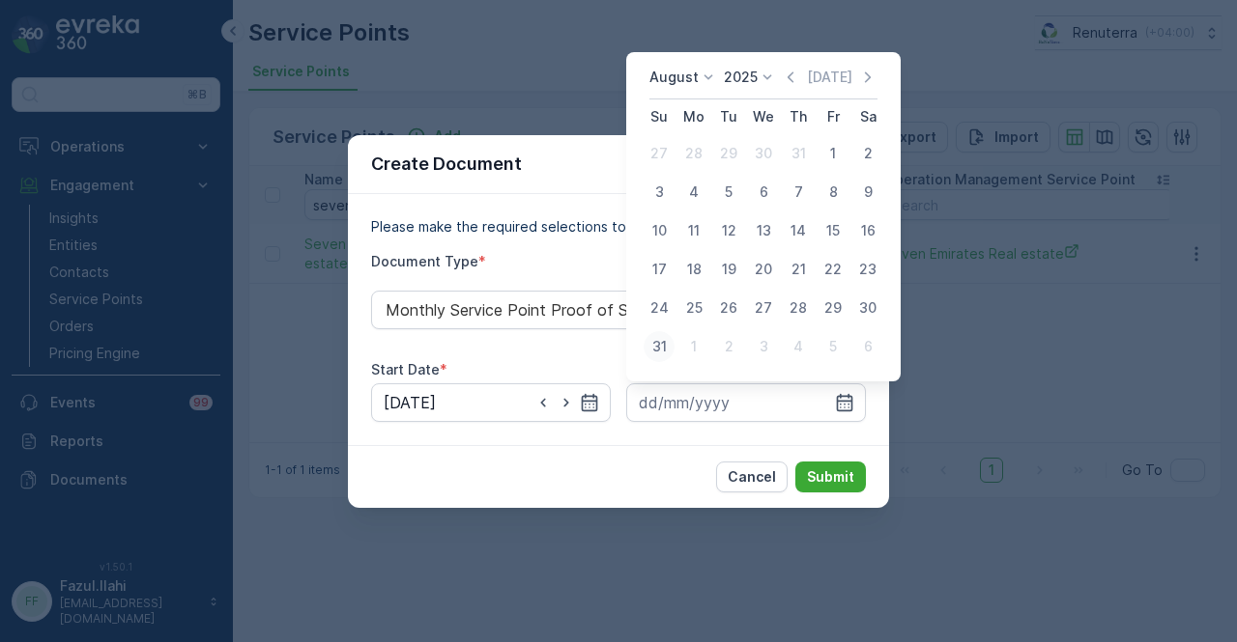
click at [665, 343] on div "31" at bounding box center [658, 346] width 31 height 31
type input "31.08.2025"
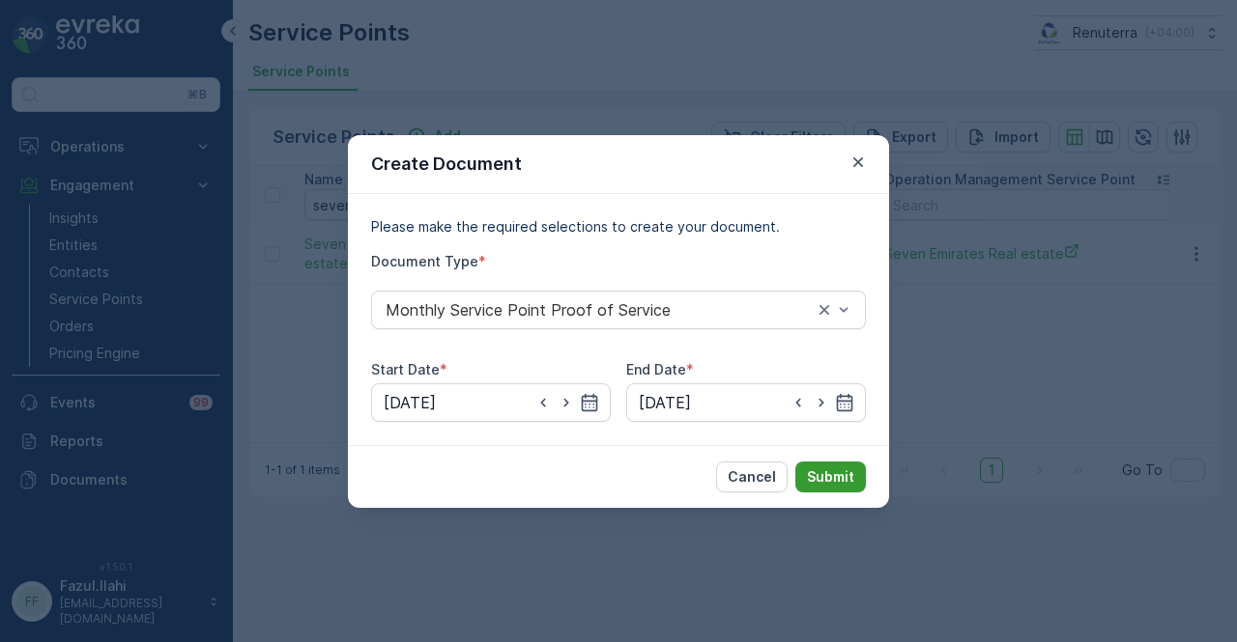
click at [815, 471] on p "Submit" at bounding box center [830, 477] width 47 height 19
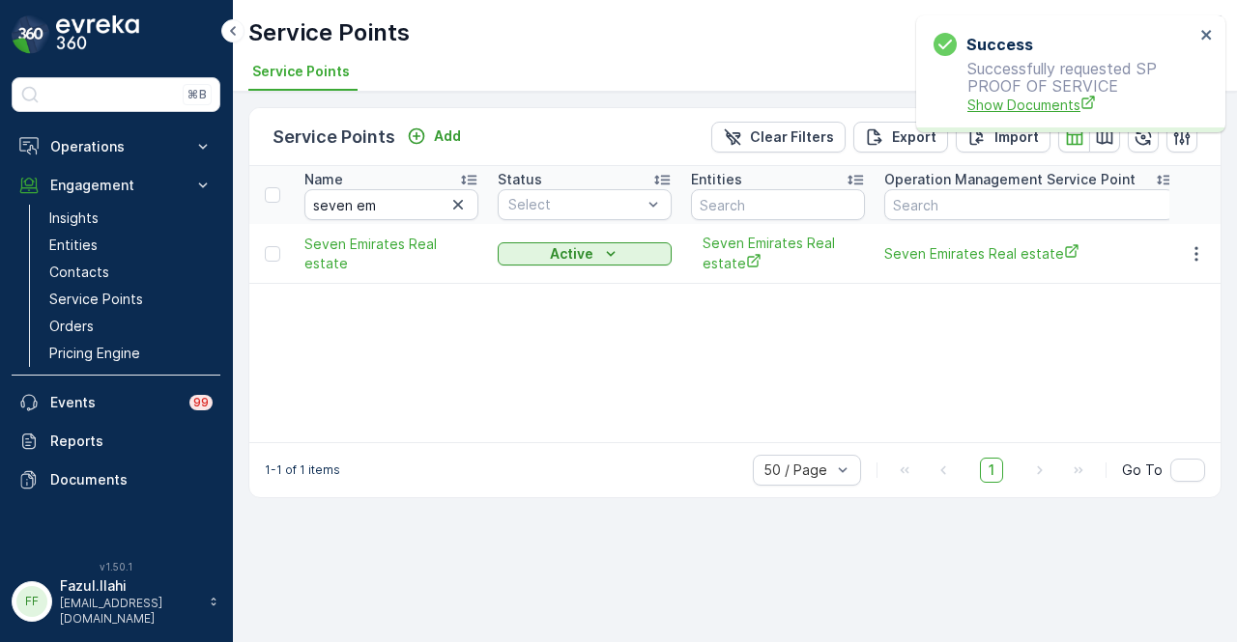
click at [1003, 105] on span "Show Documents" at bounding box center [1080, 105] width 227 height 20
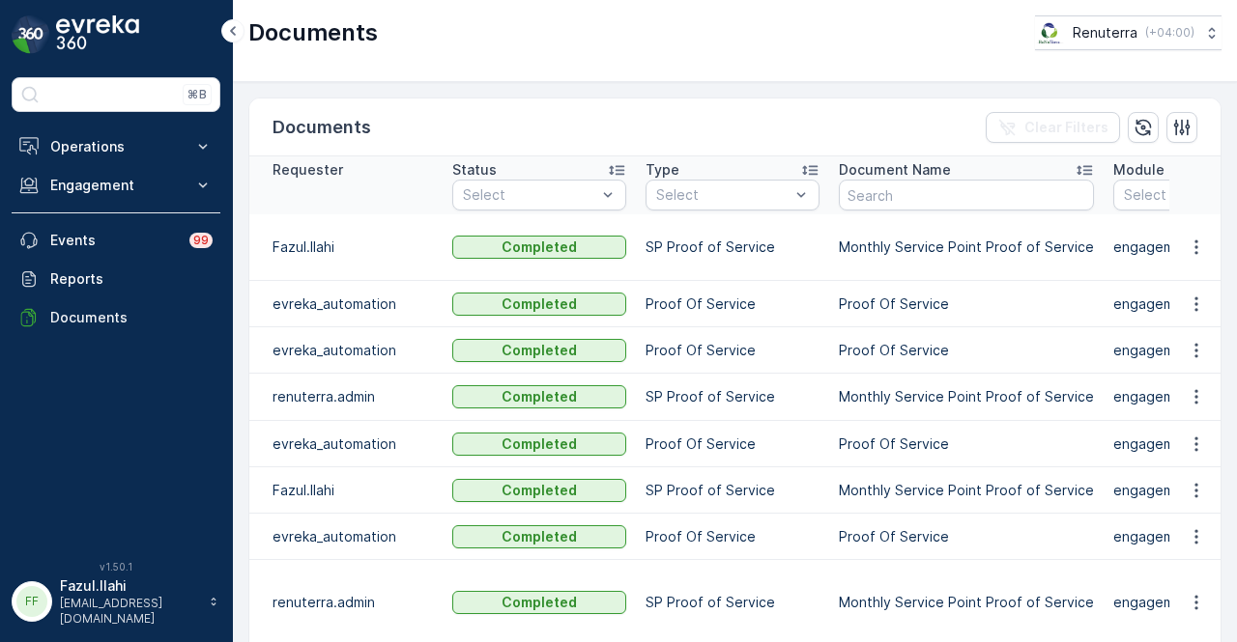
click at [1194, 221] on td at bounding box center [1195, 247] width 52 height 67
click at [1194, 242] on icon "button" at bounding box center [1195, 247] width 19 height 19
click at [1189, 266] on span "See Details" at bounding box center [1191, 264] width 74 height 19
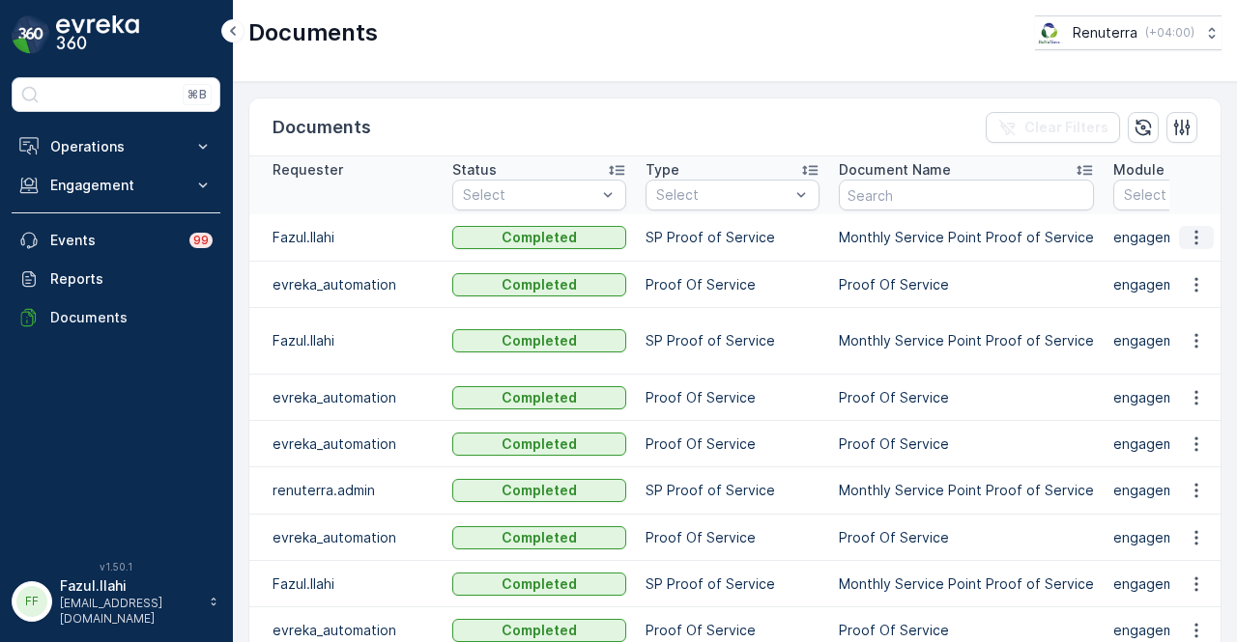
click at [1191, 244] on icon "button" at bounding box center [1195, 237] width 19 height 19
click at [1190, 258] on span "See Details" at bounding box center [1191, 264] width 74 height 19
